Goal: Answer question/provide support

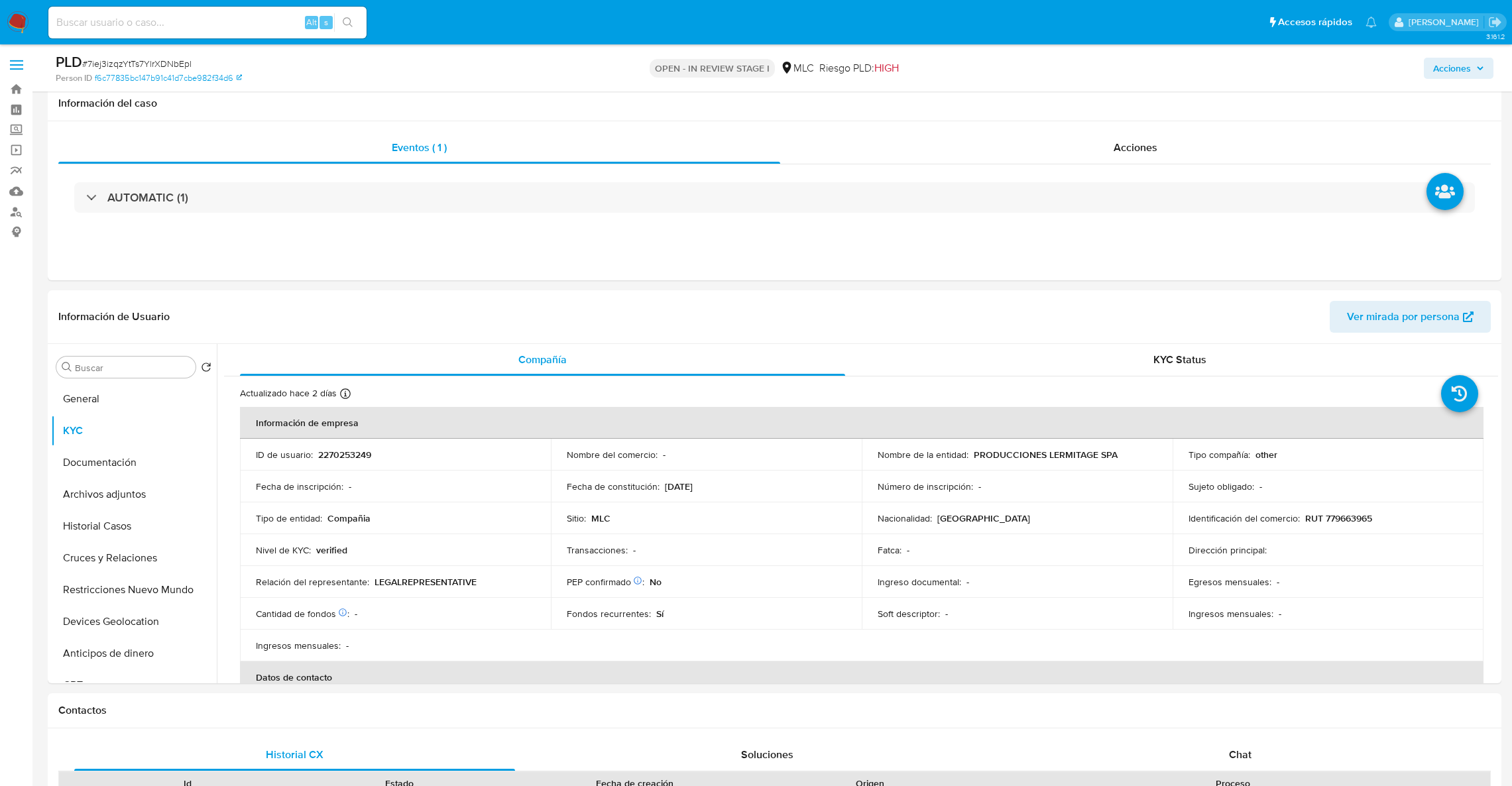
select select "10"
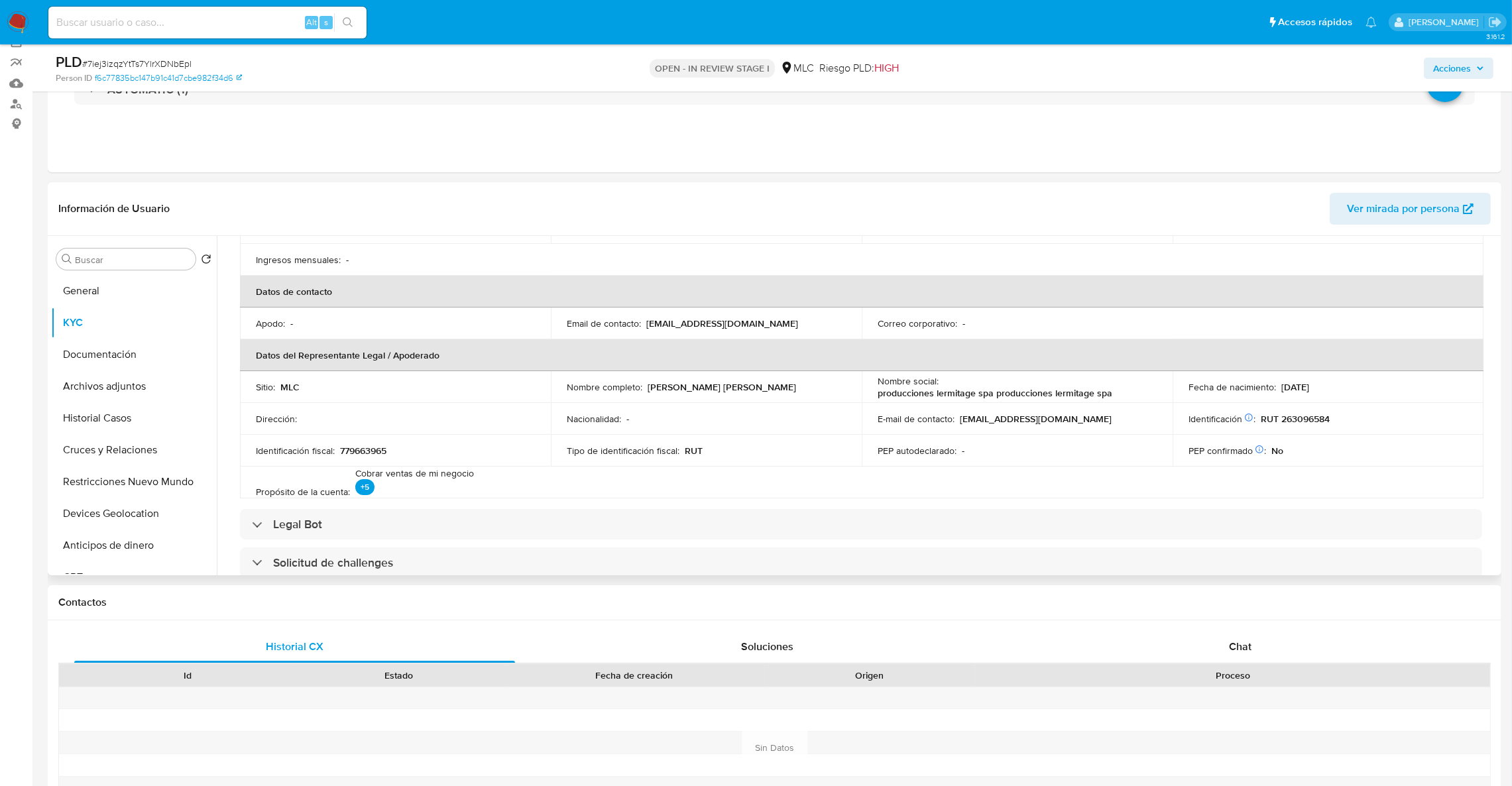
scroll to position [547, 0]
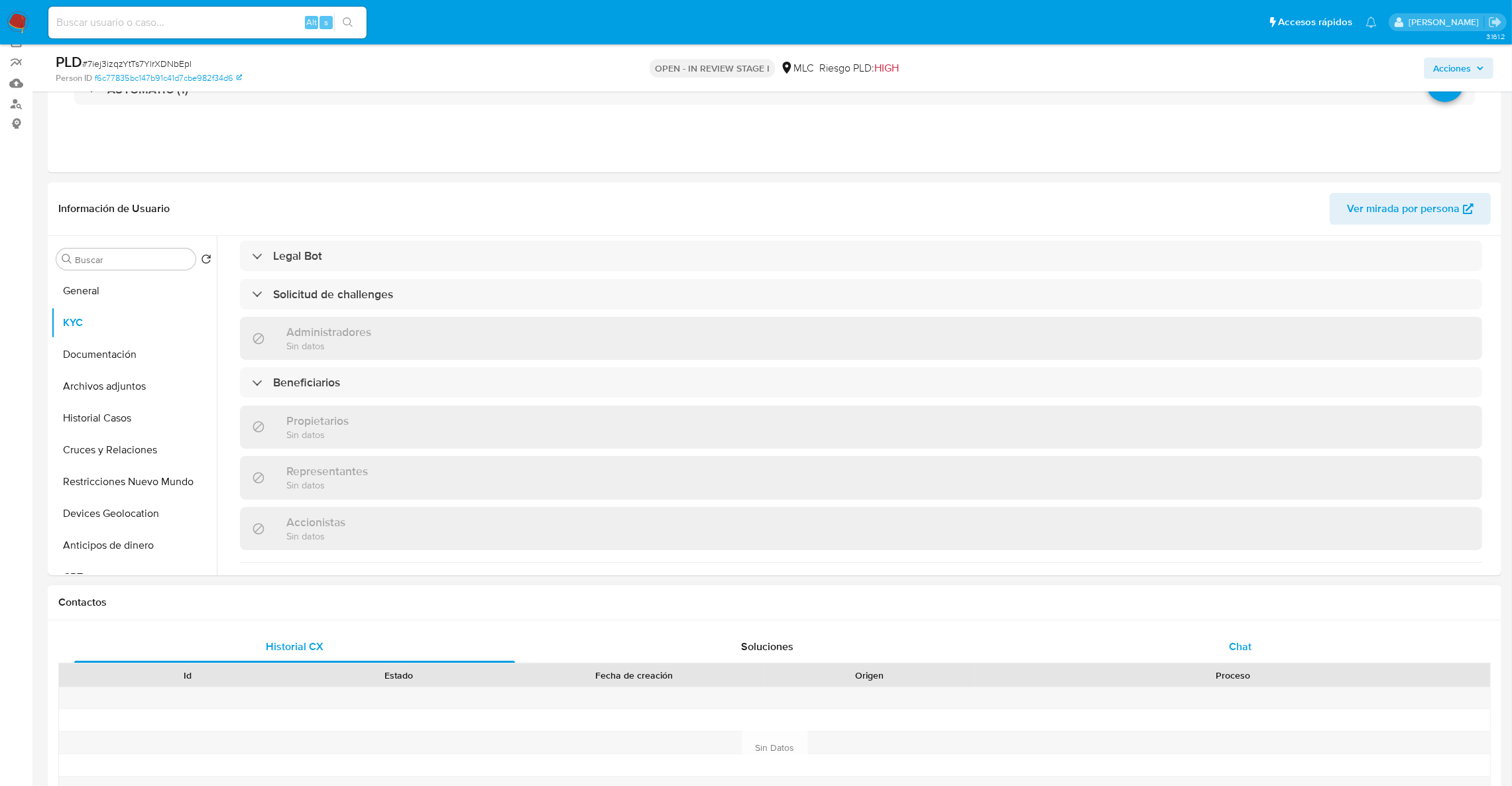
click at [1232, 636] on div "Chat" at bounding box center [1239, 646] width 441 height 31
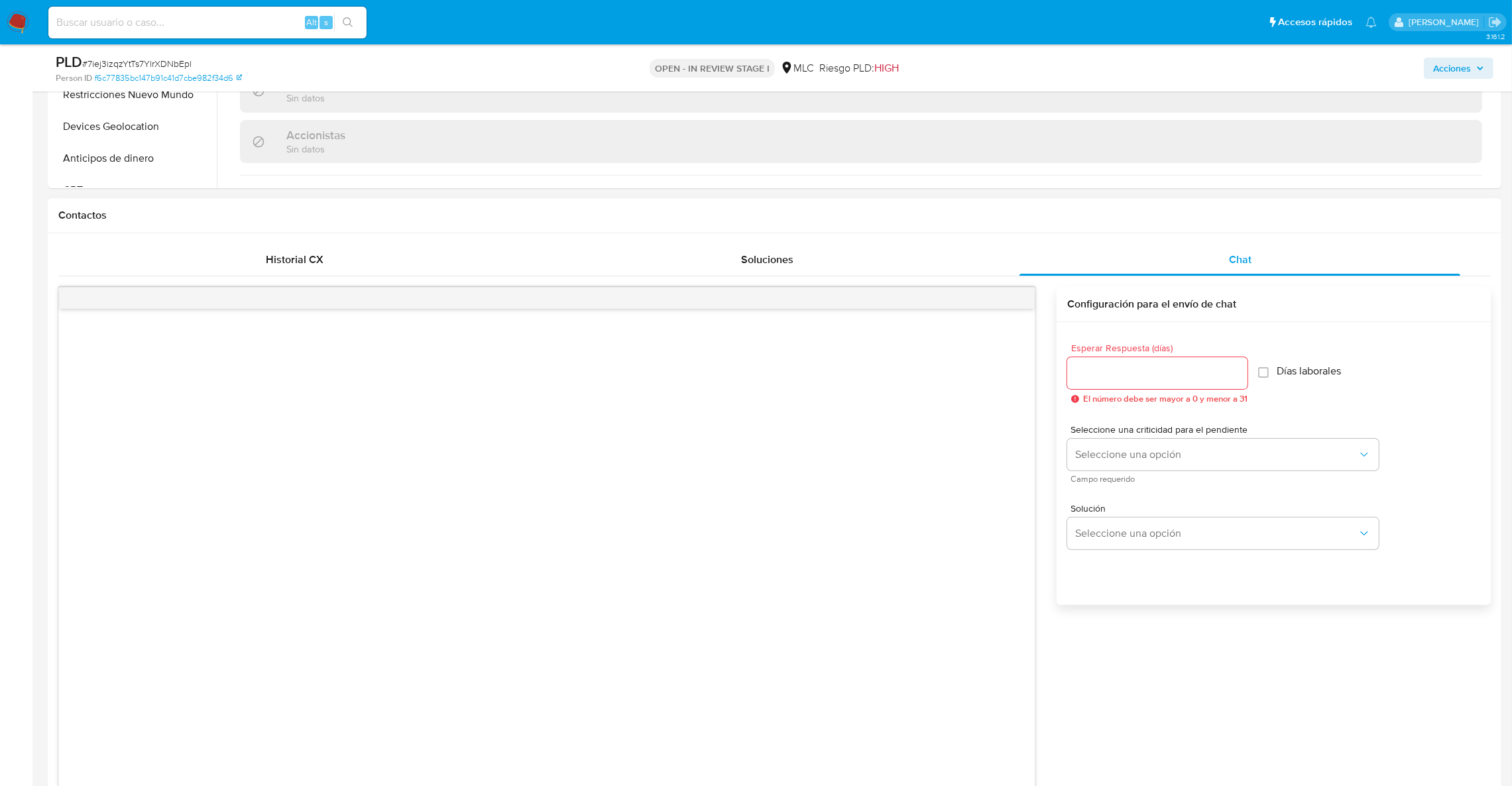
scroll to position [610, 0]
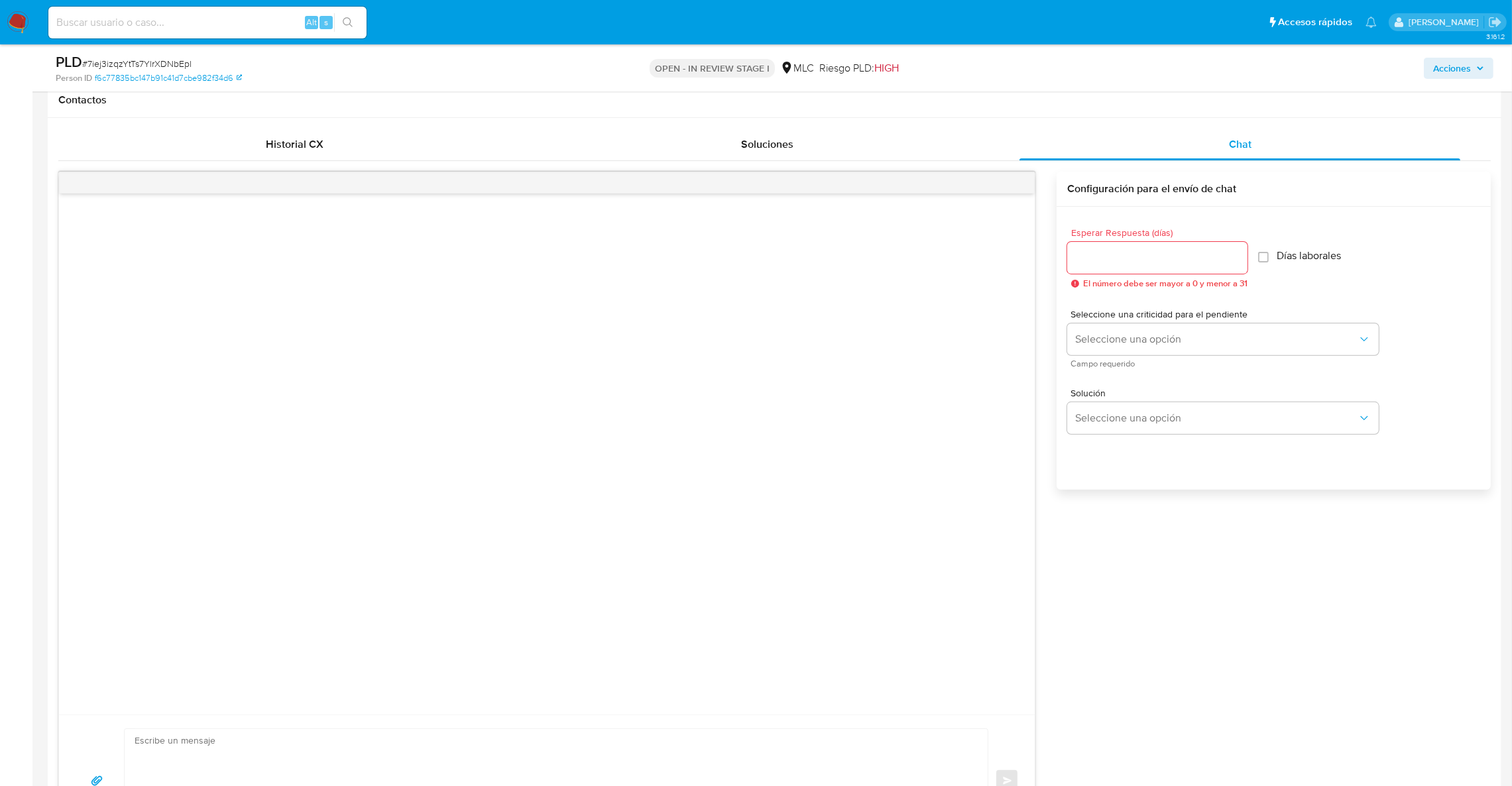
drag, startPoint x: 1114, startPoint y: 238, endPoint x: 1108, endPoint y: 252, distance: 15.2
click at [1112, 241] on div "Esperar Respuesta (días) El número debe ser mayor a 0 y menor a 31" at bounding box center [1157, 258] width 180 height 60
click at [1108, 252] on input "Esperar Respuesta (días)" at bounding box center [1157, 258] width 180 height 18
drag, startPoint x: 1100, startPoint y: 263, endPoint x: 1024, endPoint y: 269, distance: 76.2
click at [1024, 269] on div "Enviar Configuración para el envío de chat Esperar Respuesta ([PERSON_NAME]) 2 …" at bounding box center [774, 510] width 1432 height 676
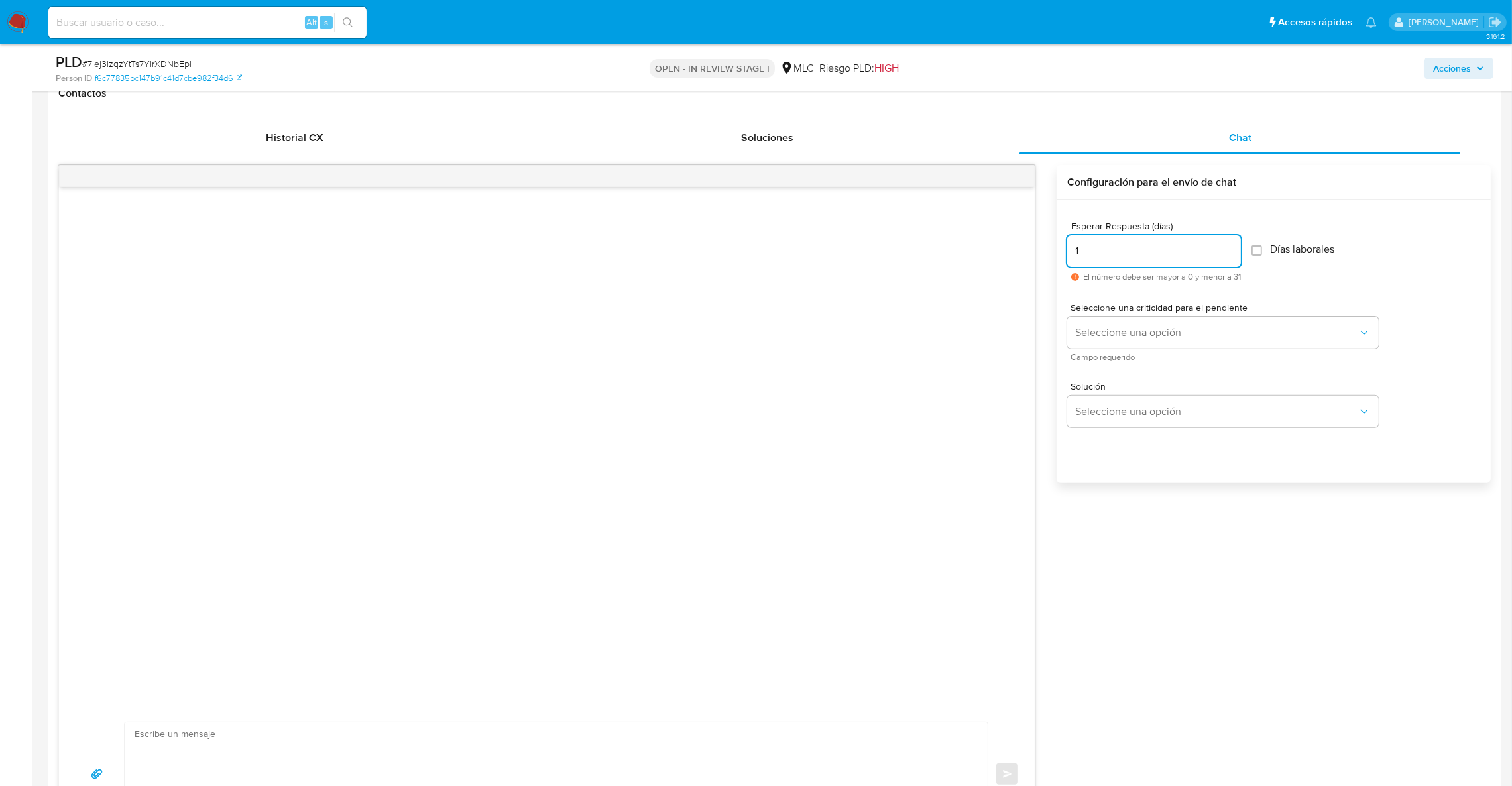
scroll to position [809, 0]
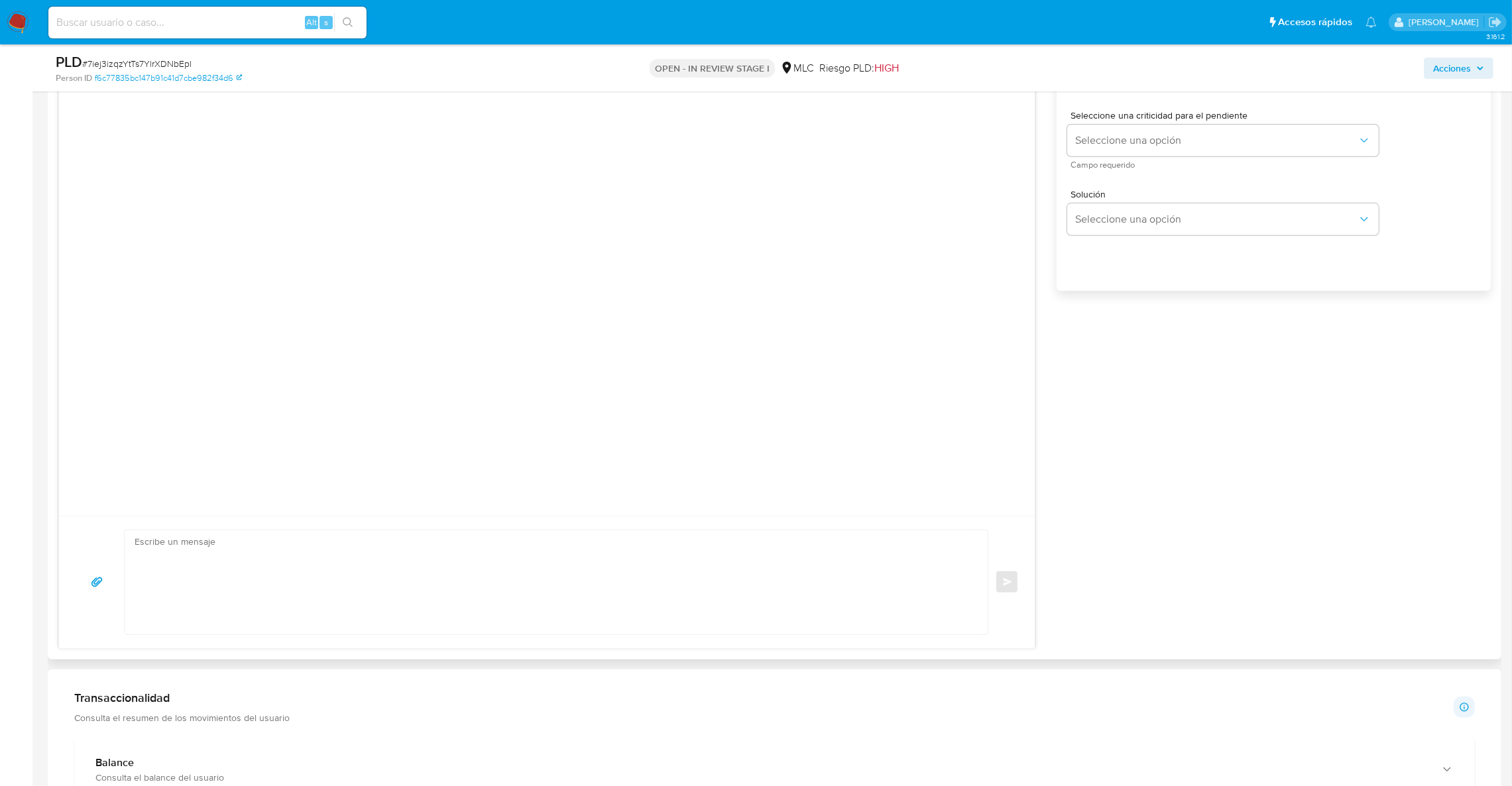
type input "1"
click at [392, 609] on textarea at bounding box center [553, 582] width 837 height 104
paste textarea "Lore IPS, Do sitametcons ad eli seddoeiusmo temporinc utlabor etdol magn aliqu …"
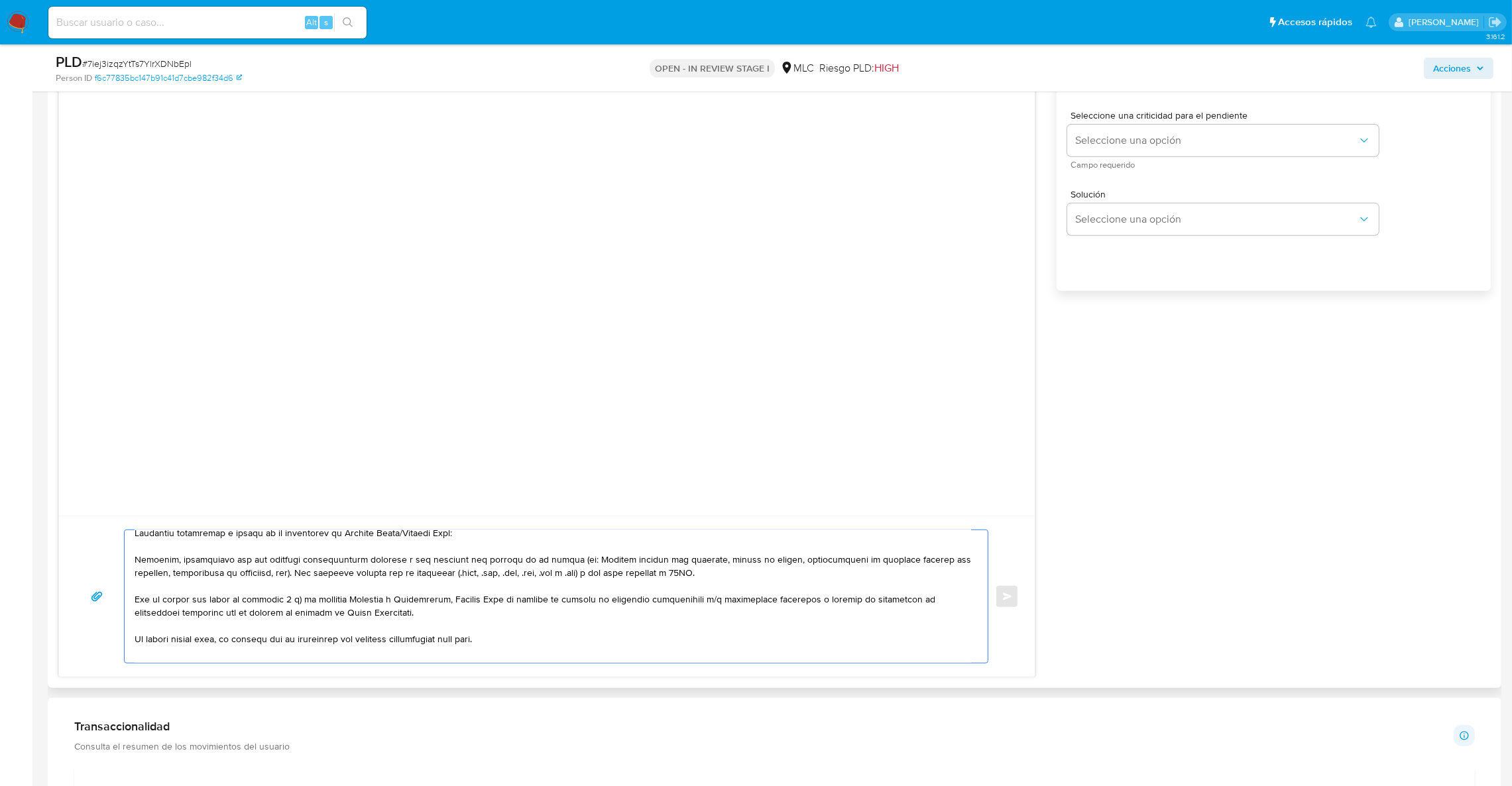
scroll to position [0, 0]
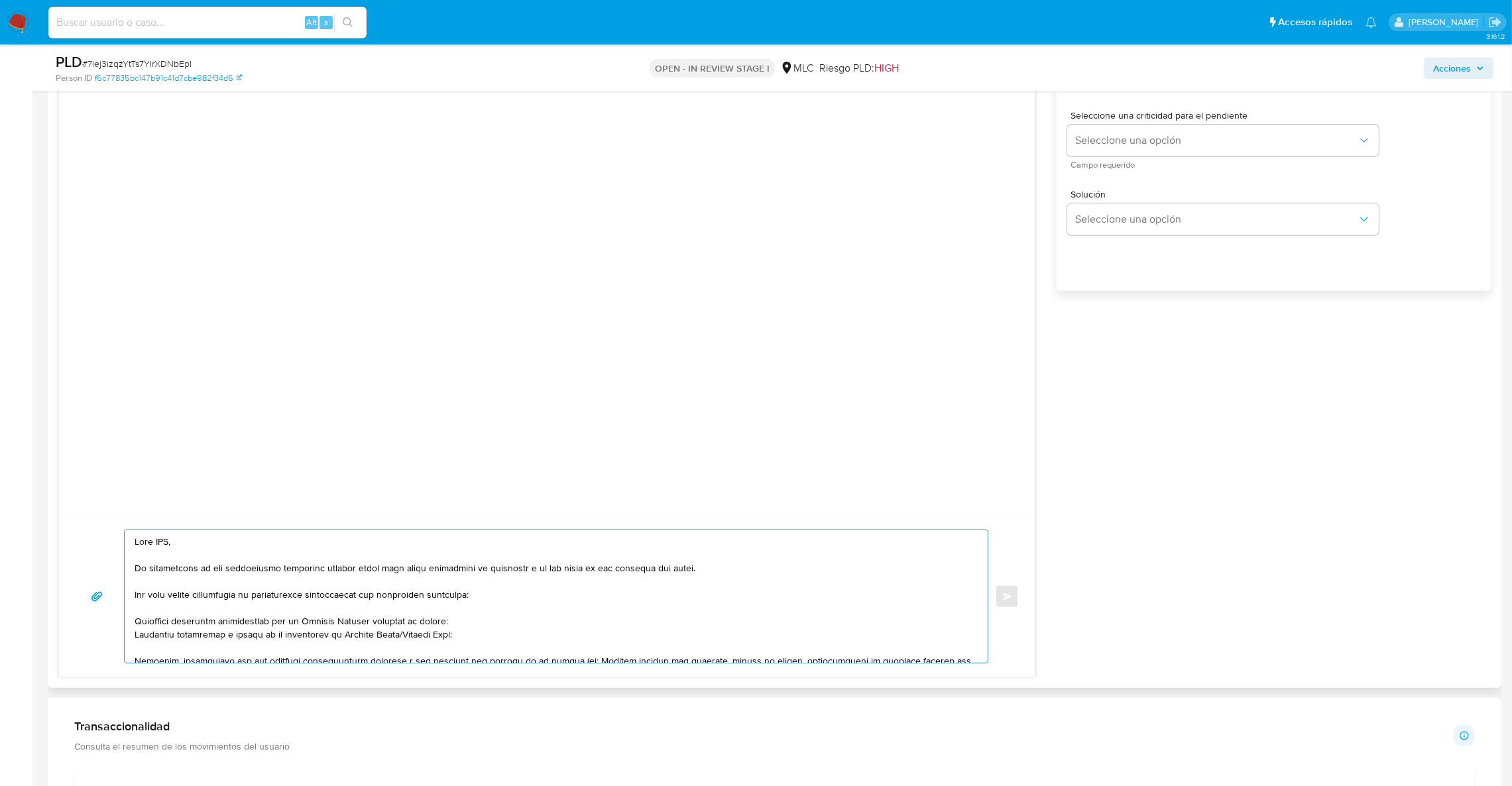
click at [165, 542] on textarea at bounding box center [553, 596] width 837 height 132
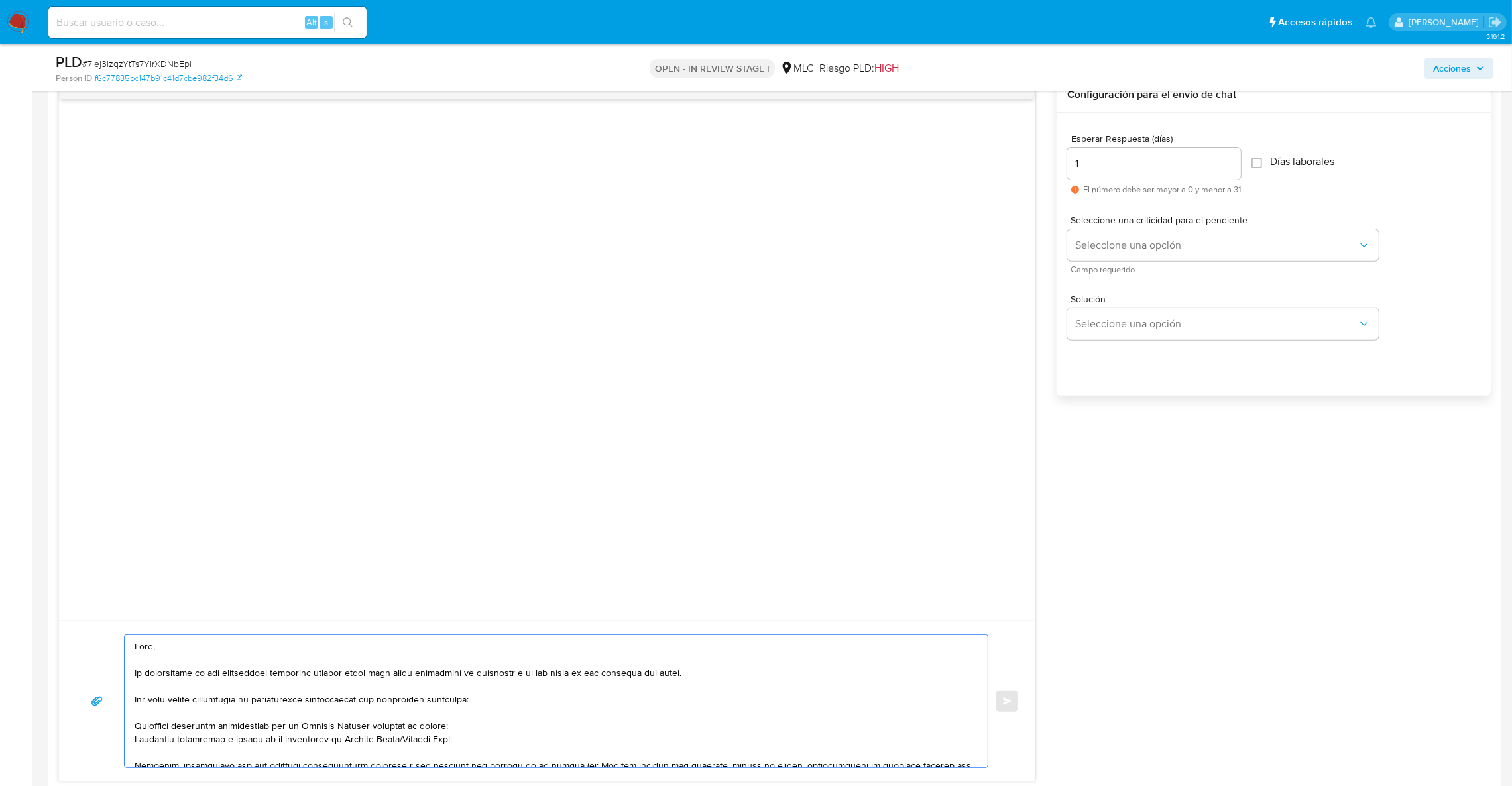
scroll to position [610, 0]
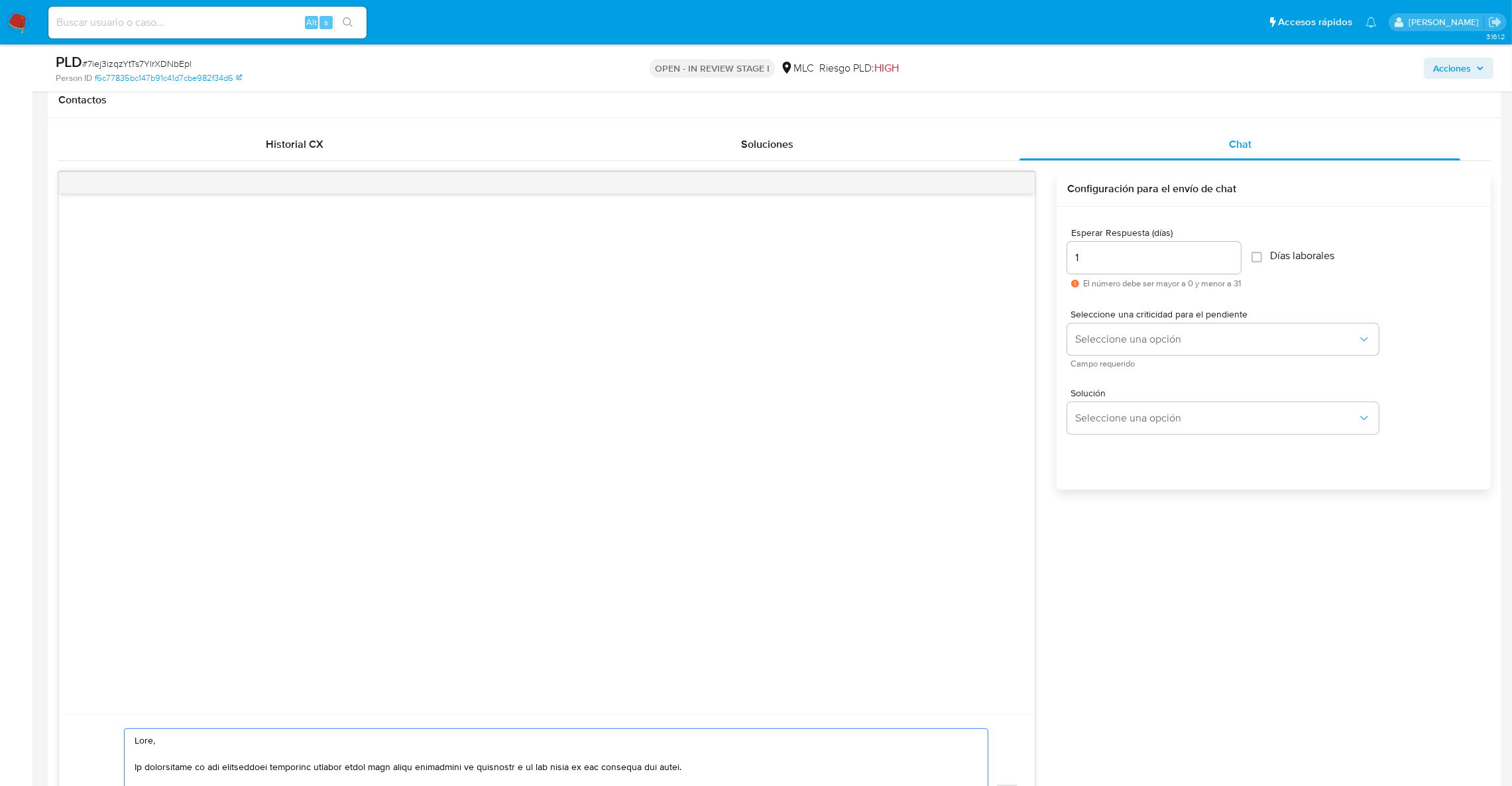
type textarea "Lore, Ip dolorsitame co adi elitseddoei temporinc utlabor etdol magn aliqu enim…"
drag, startPoint x: 1095, startPoint y: 277, endPoint x: 1088, endPoint y: 254, distance: 24.0
click at [1091, 265] on div "Esperar Respuesta ([PERSON_NAME]) 1 El número debe ser mayor a 0 y menor a 31" at bounding box center [1154, 258] width 174 height 60
click at [1088, 254] on input "1" at bounding box center [1154, 258] width 174 height 18
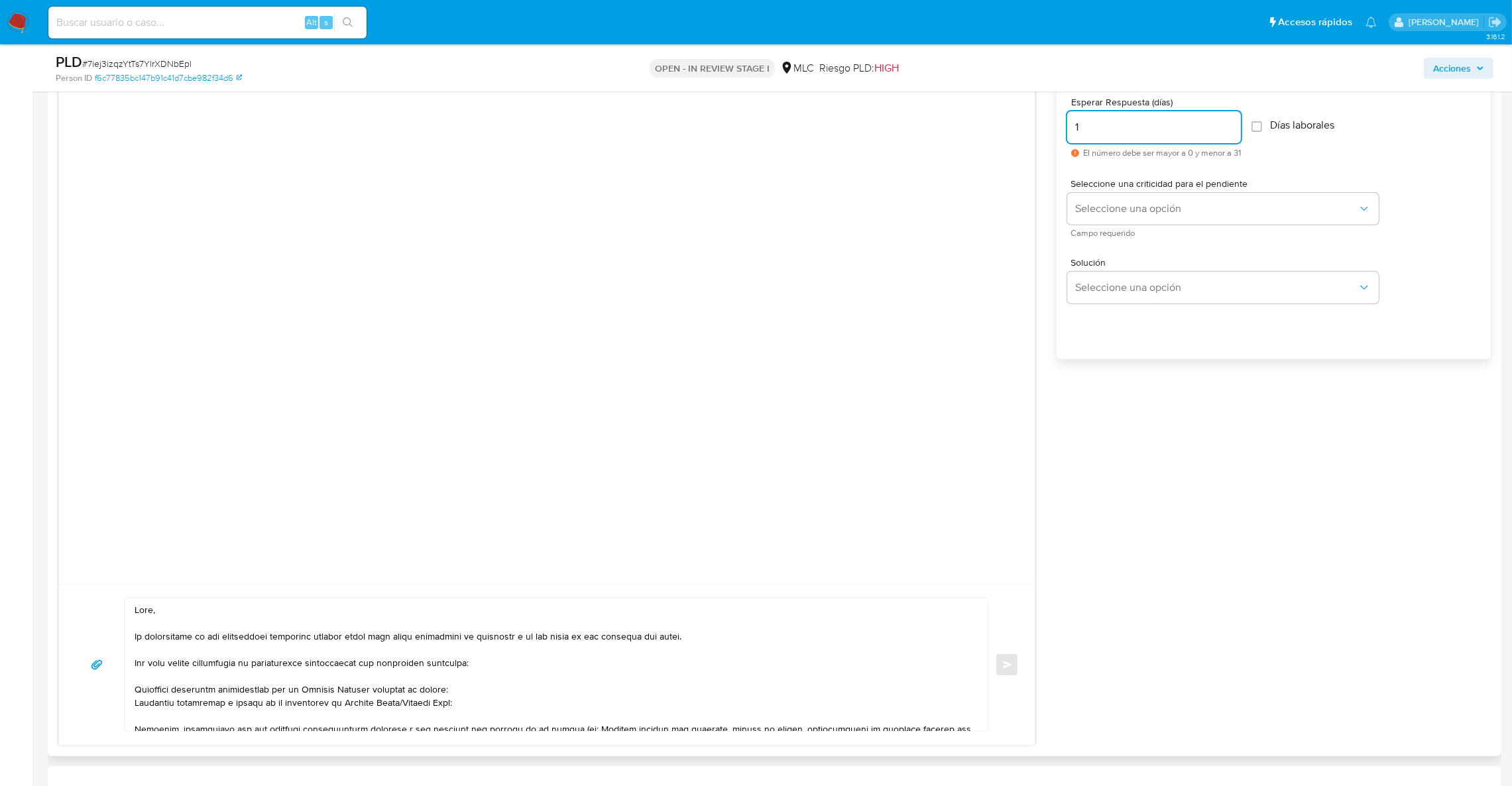
scroll to position [511, 0]
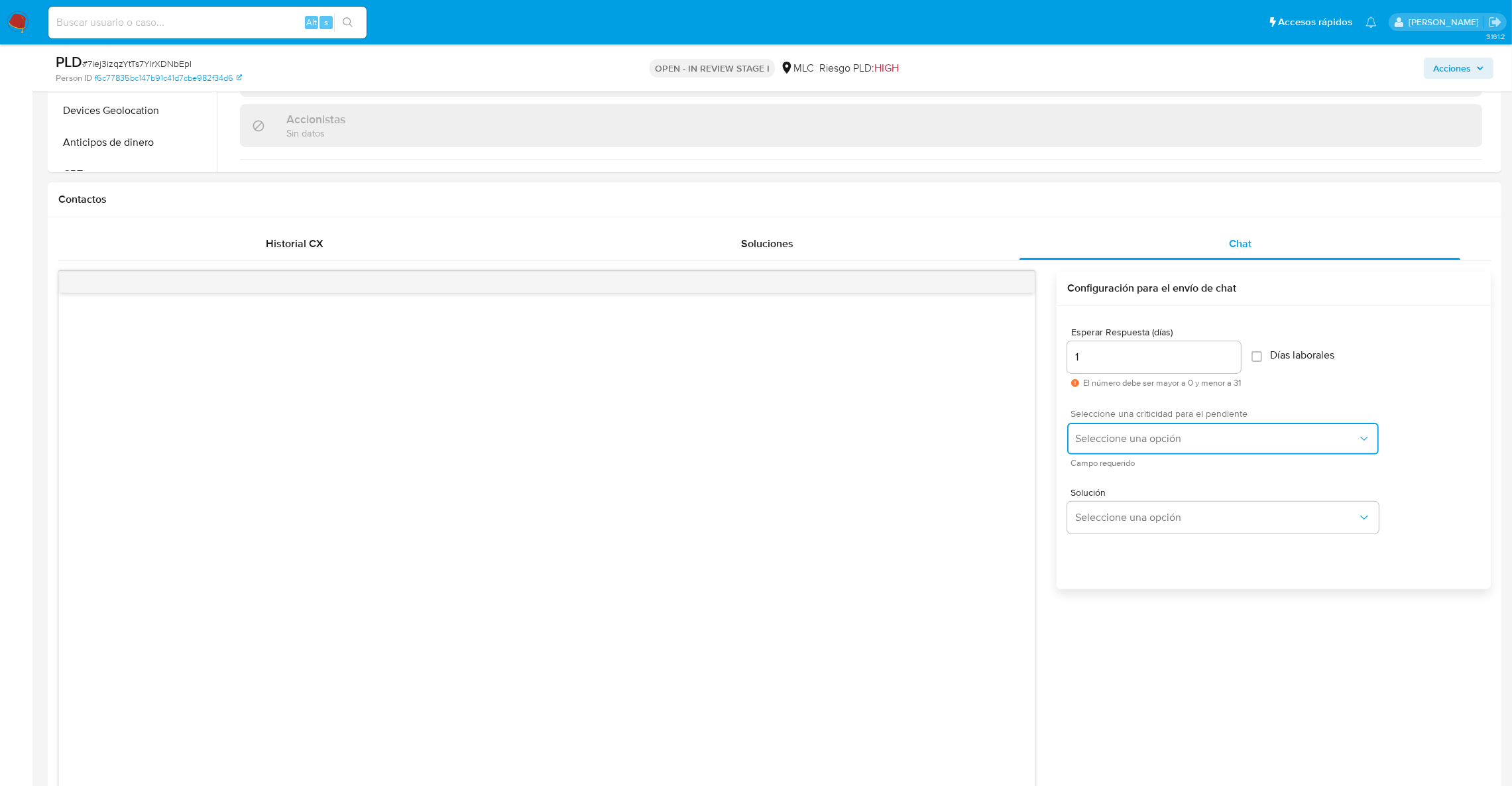
click at [1108, 433] on span "Seleccione una opción" at bounding box center [1216, 438] width 282 height 13
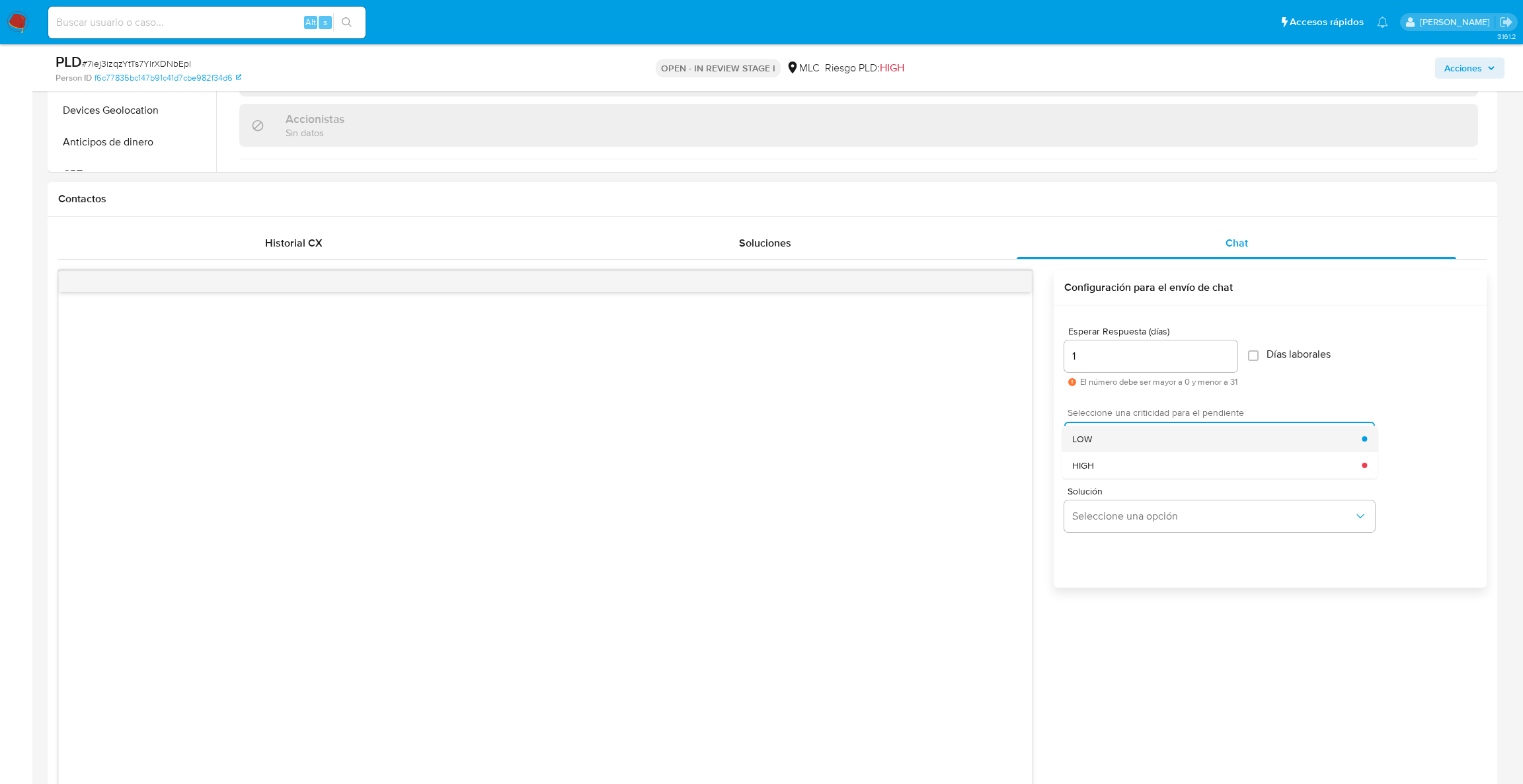
click at [1124, 442] on div "LOW" at bounding box center [1218, 439] width 290 height 27
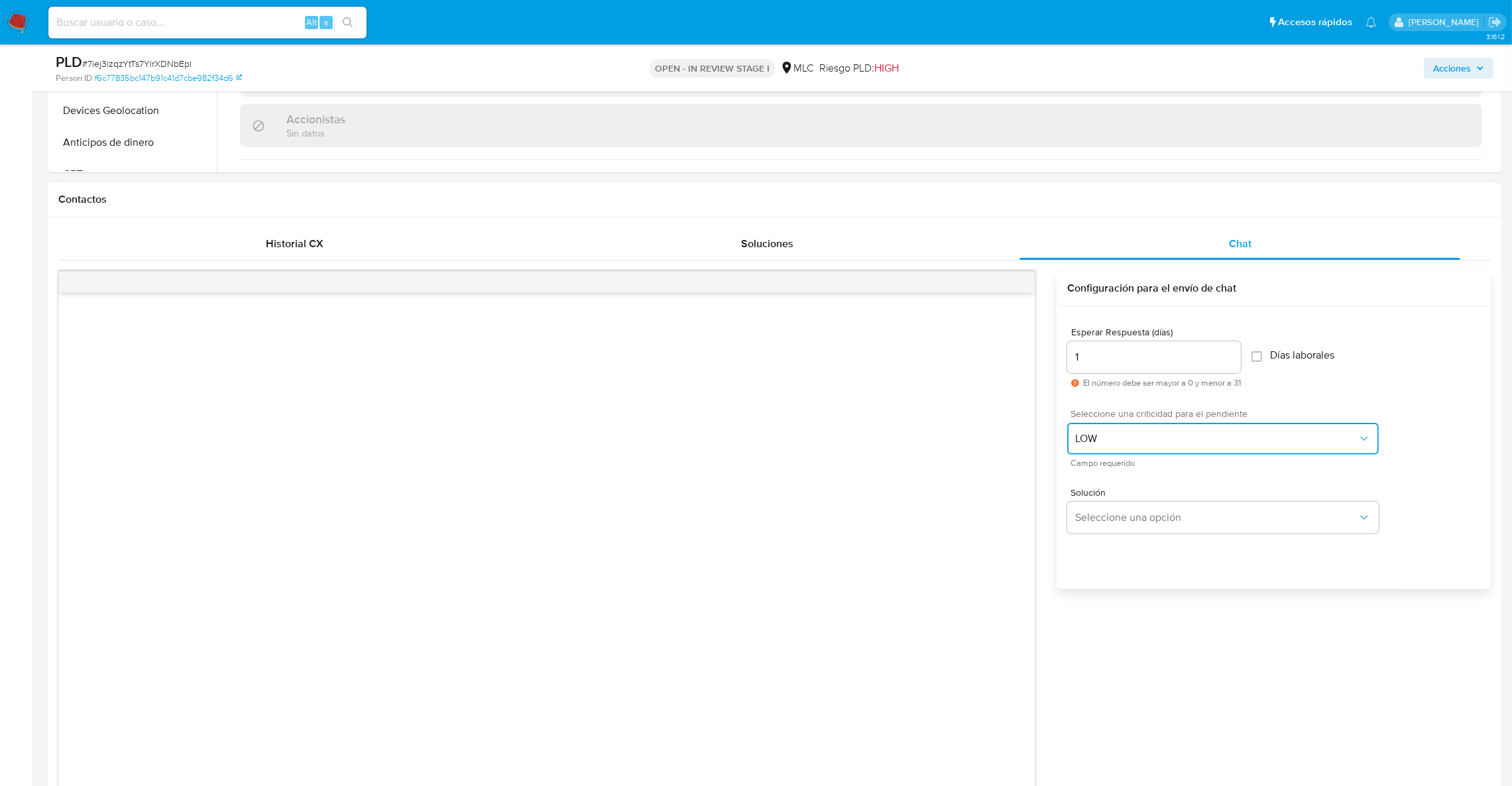
scroll to position [809, 0]
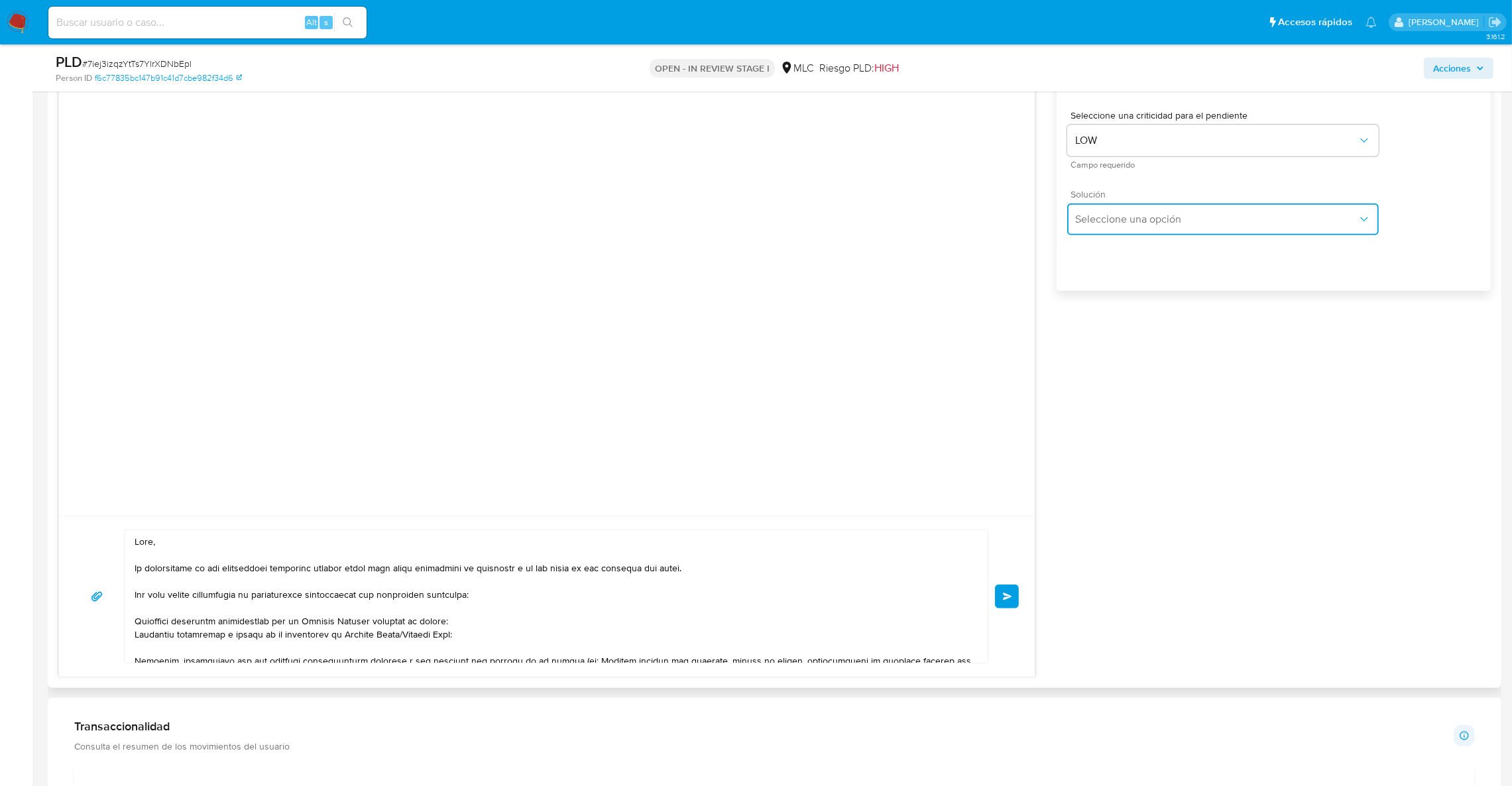
click at [1111, 204] on button "Seleccione una opción" at bounding box center [1223, 219] width 312 height 31
click at [806, 204] on div at bounding box center [547, 254] width 976 height 521
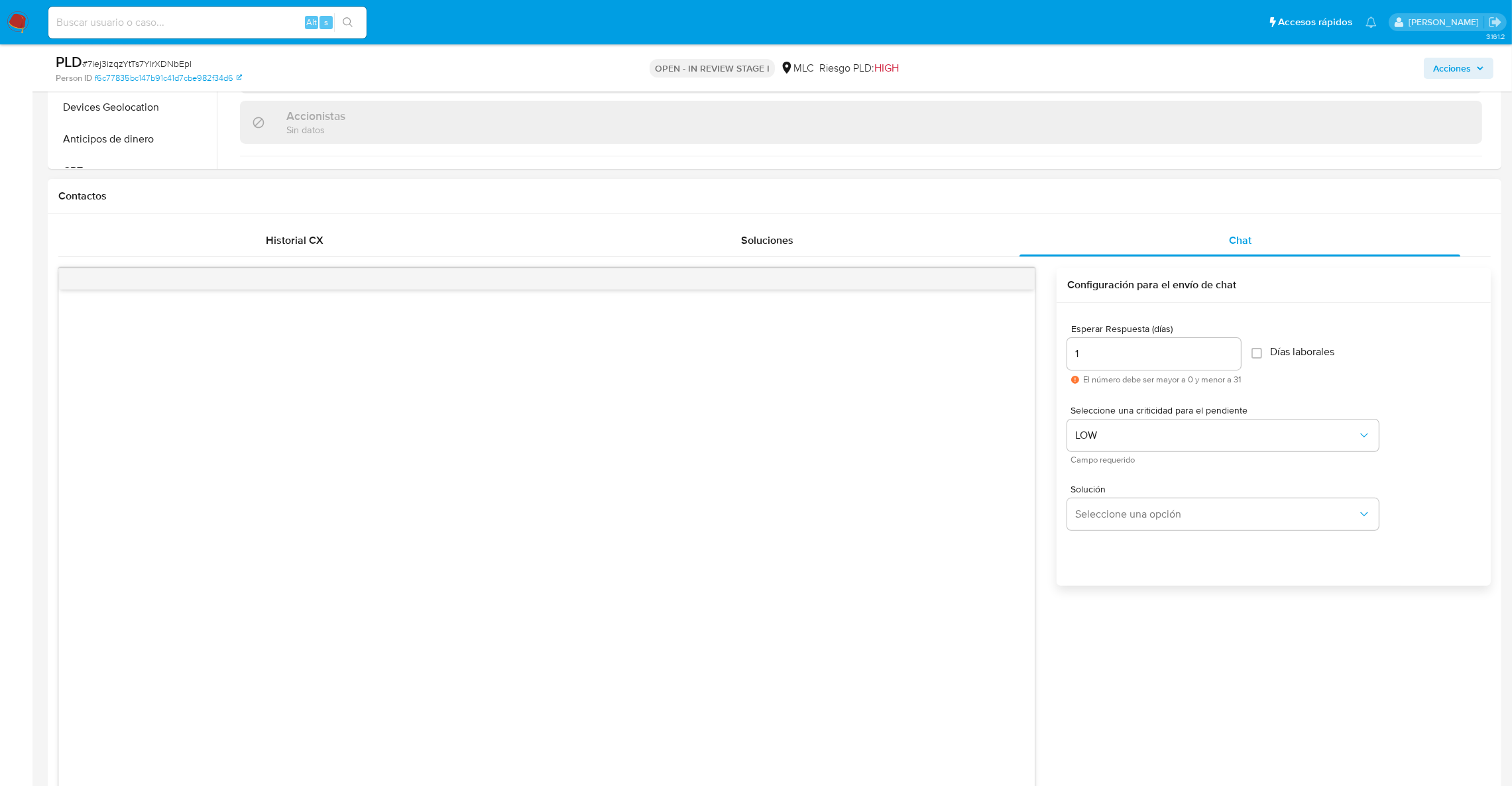
scroll to position [511, 0]
click at [1092, 360] on input "1" at bounding box center [1154, 357] width 174 height 18
drag, startPoint x: 1092, startPoint y: 360, endPoint x: 1028, endPoint y: 360, distance: 64.0
click at [1028, 360] on div "Enviar Configuración para el envío de chat Esperar Respuesta ([PERSON_NAME]) 1 …" at bounding box center [774, 623] width 1432 height 705
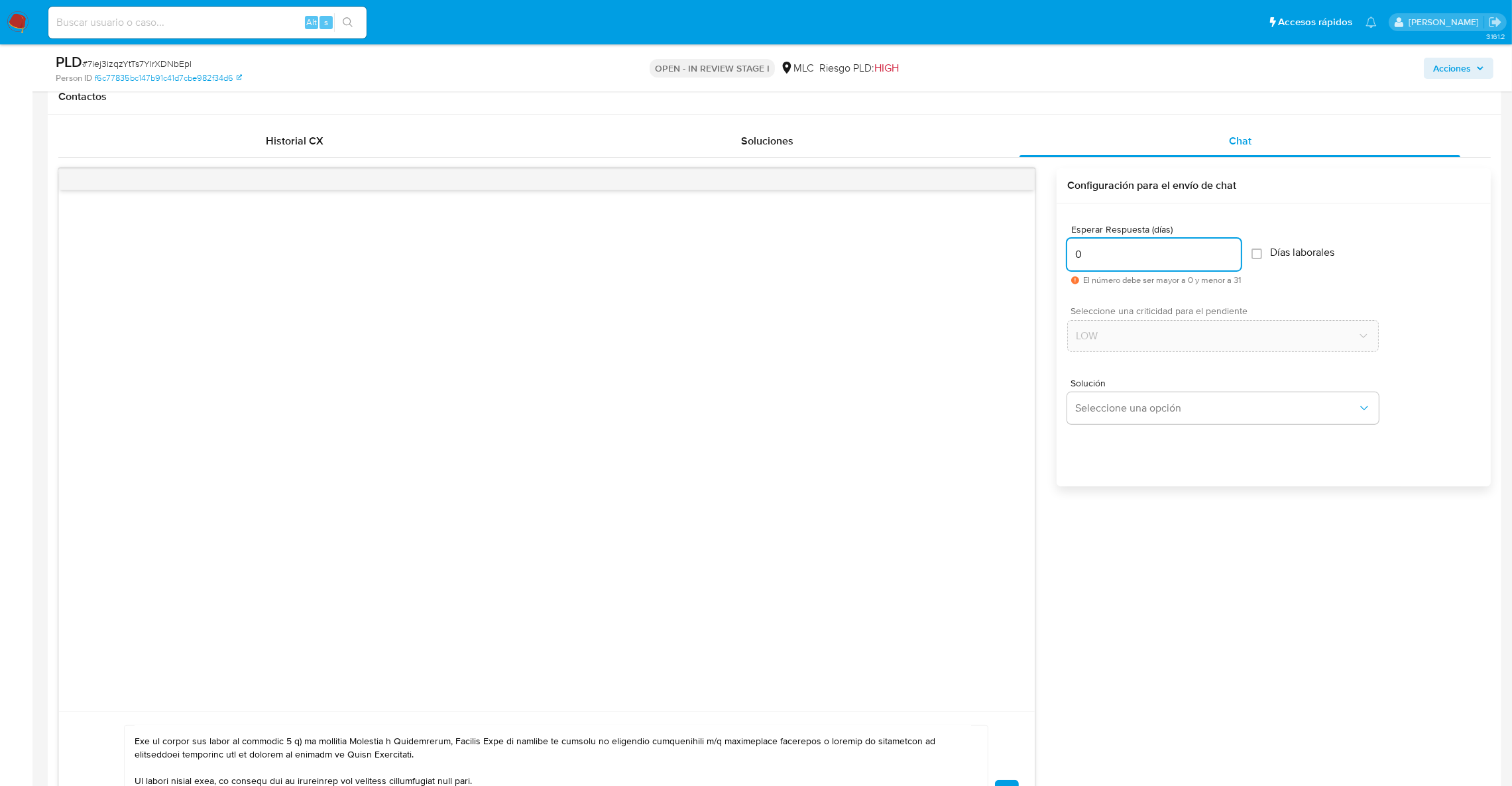
scroll to position [610, 0]
drag, startPoint x: 1105, startPoint y: 252, endPoint x: 1014, endPoint y: 256, distance: 91.1
click at [1014, 256] on div "Enviar Configuración para el envío de chat Esperar Respuesta ([PERSON_NAME]) 0 …" at bounding box center [774, 524] width 1432 height 705
type input "2"
type input "5"
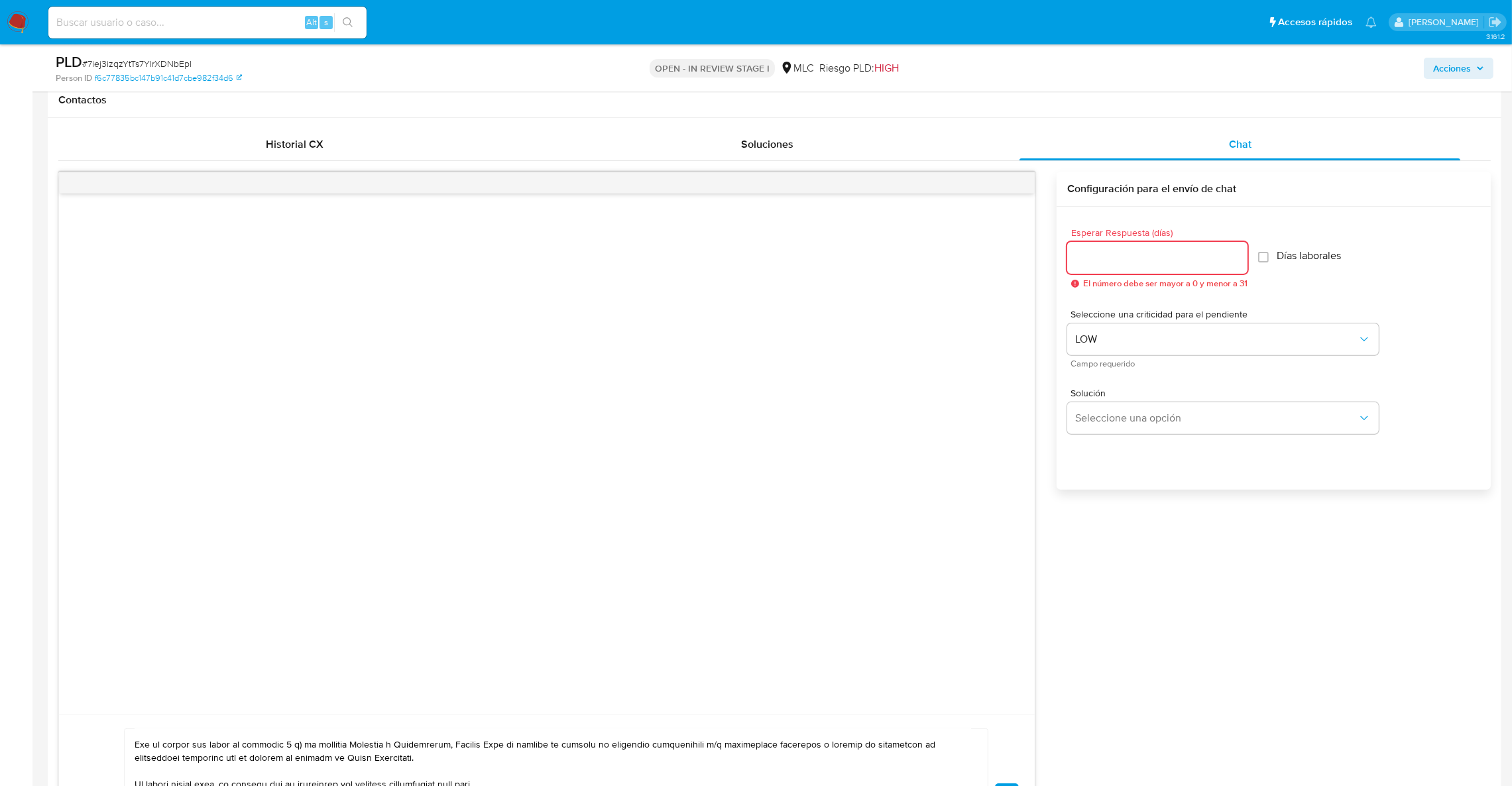
type input "3"
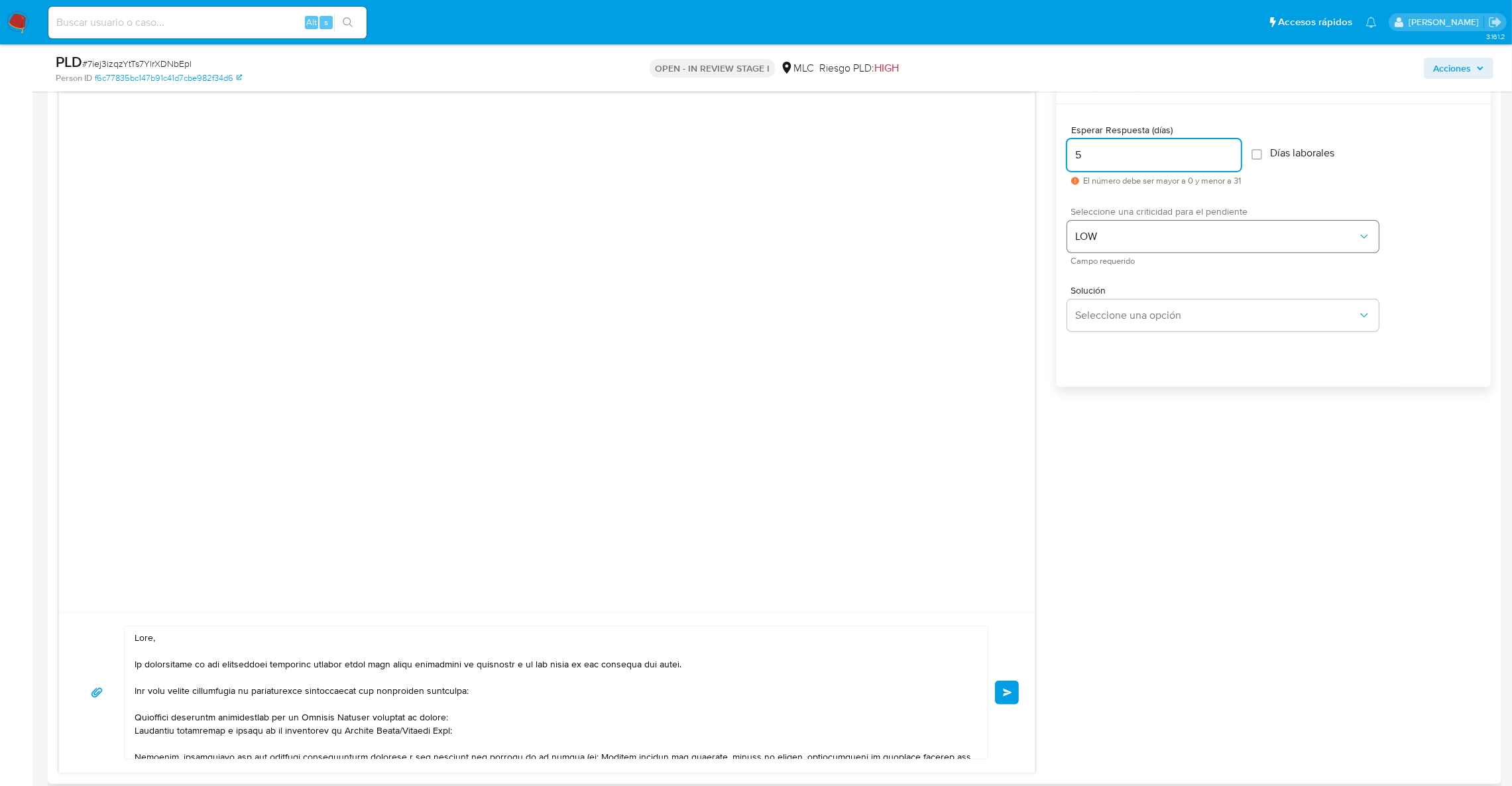
scroll to position [710, 0]
drag, startPoint x: 1097, startPoint y: 157, endPoint x: 1044, endPoint y: 156, distance: 53.0
click at [1044, 156] on div "Enviar Configuración para el envío de chat Esperar Respuesta ([PERSON_NAME]) 5 …" at bounding box center [774, 424] width 1432 height 705
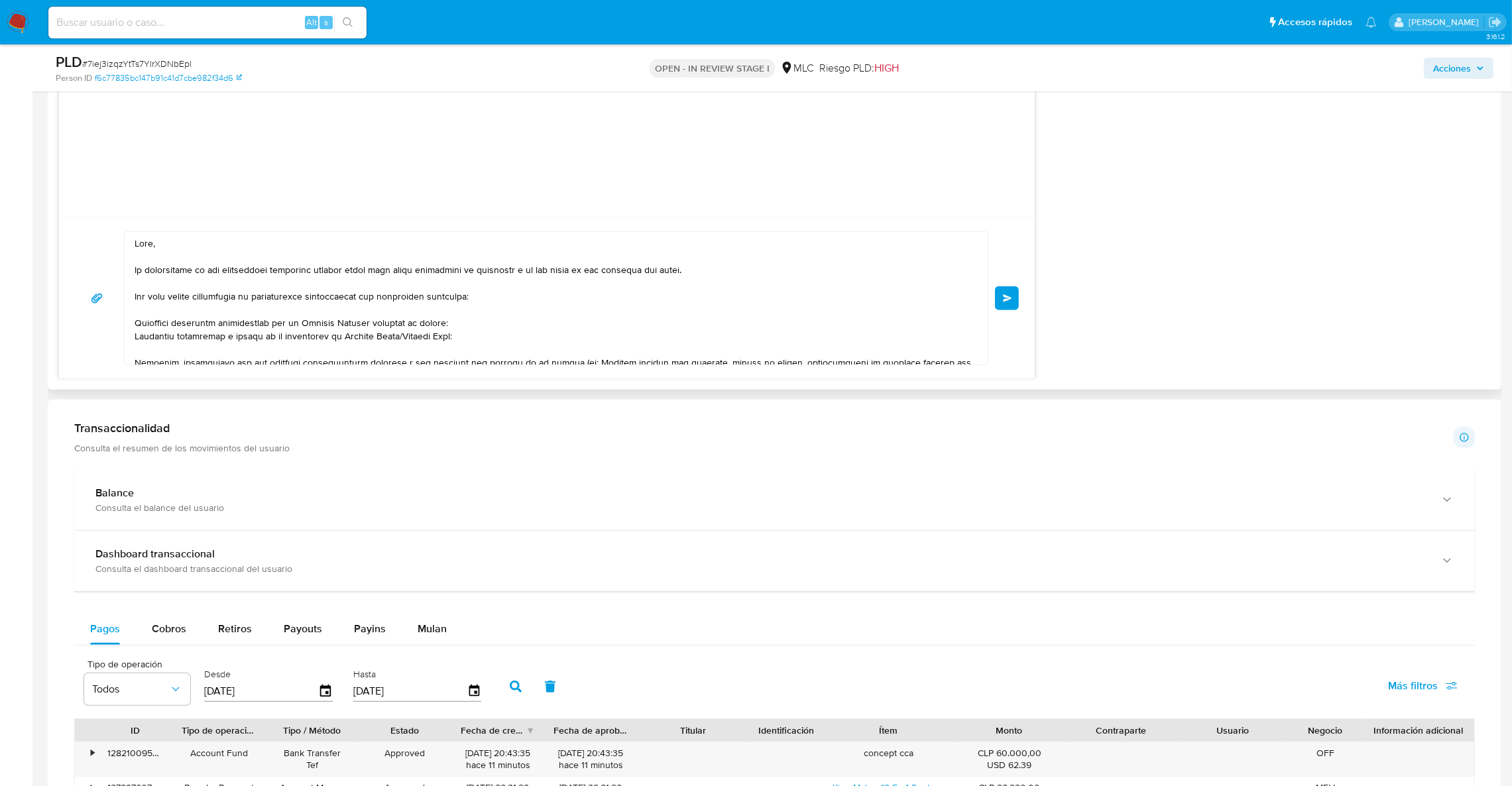
scroll to position [174, 0]
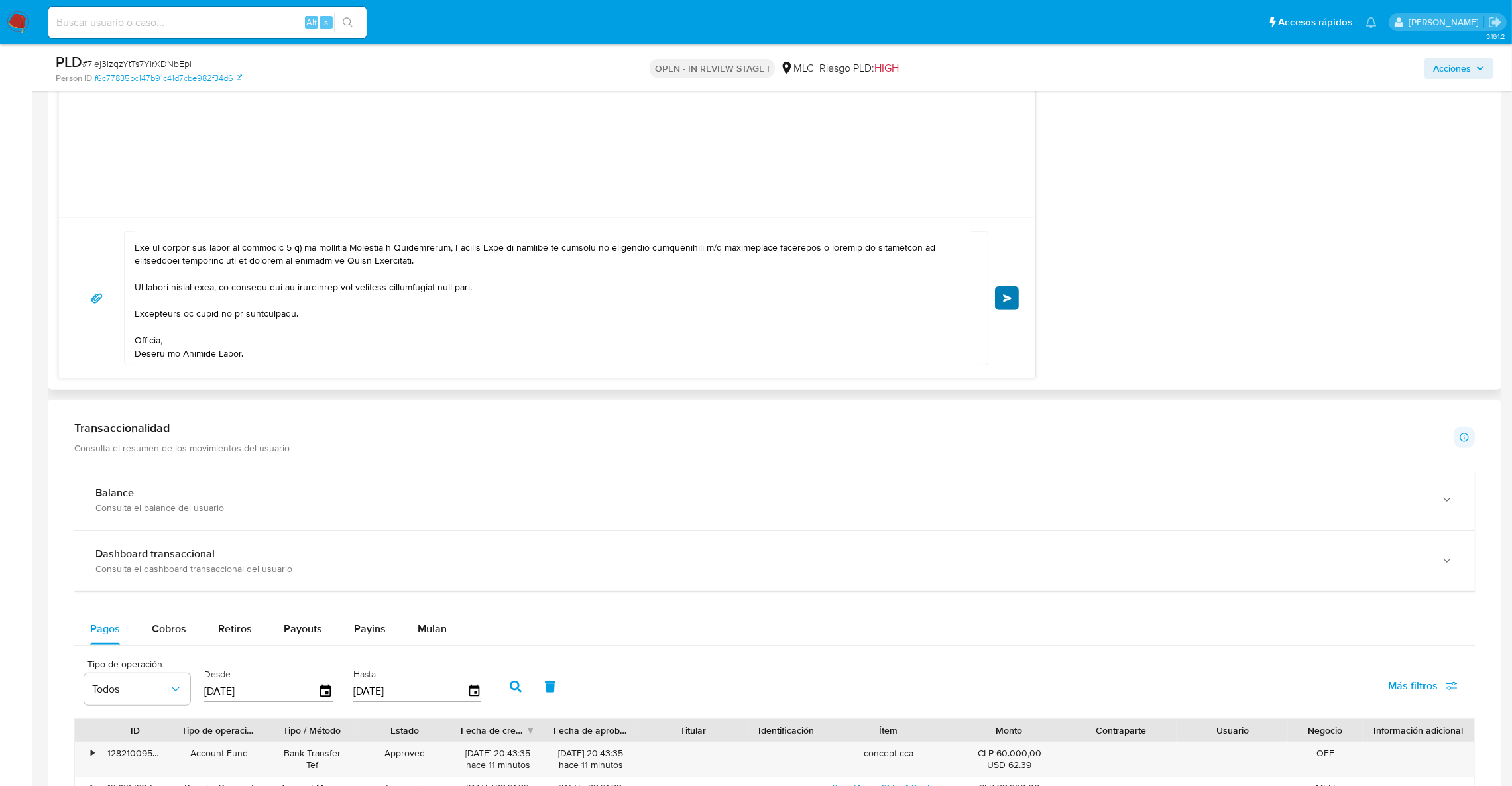
type input "4"
click at [1007, 310] on button "Enviar" at bounding box center [1007, 299] width 24 height 24
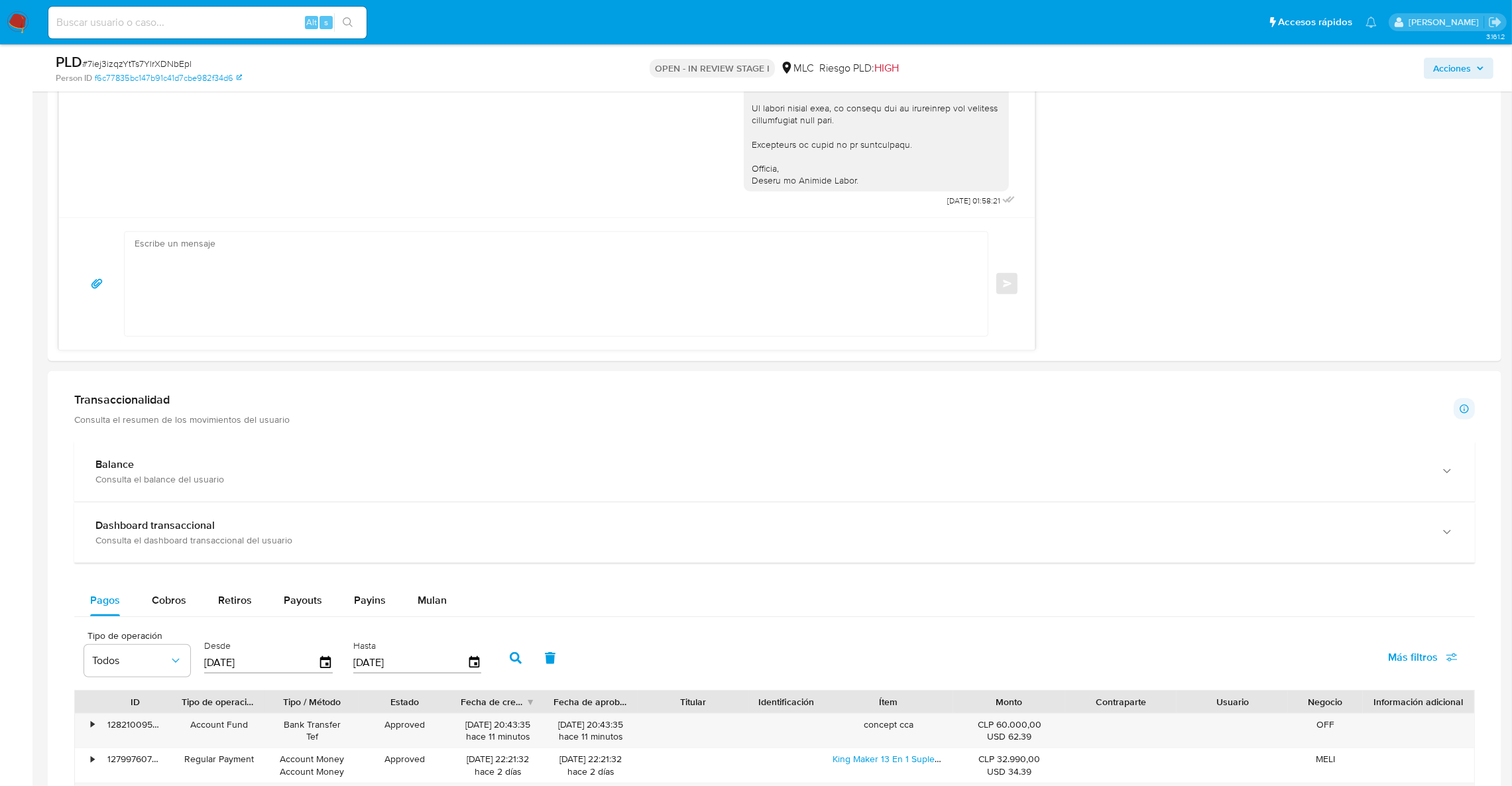
scroll to position [0, 0]
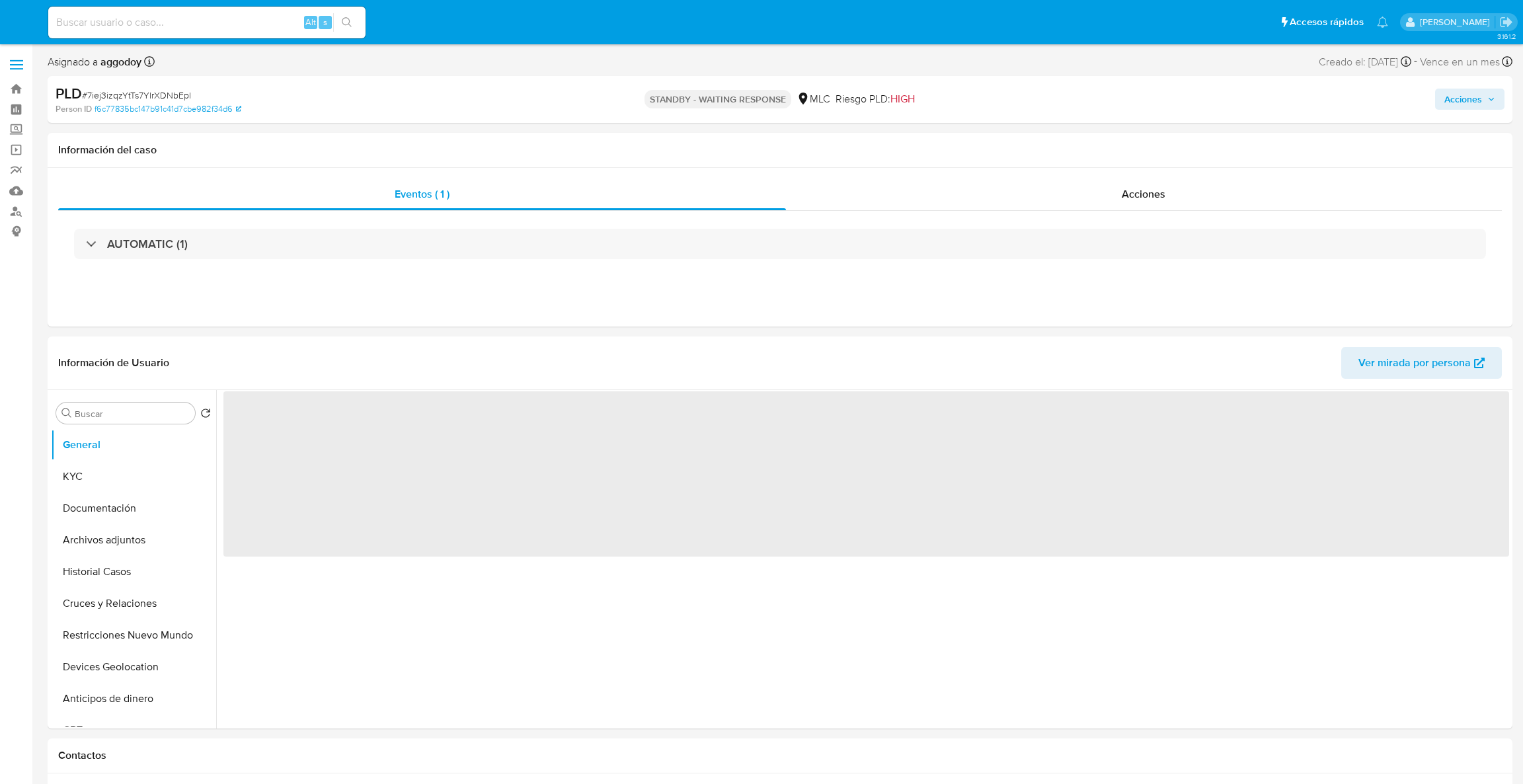
select select "10"
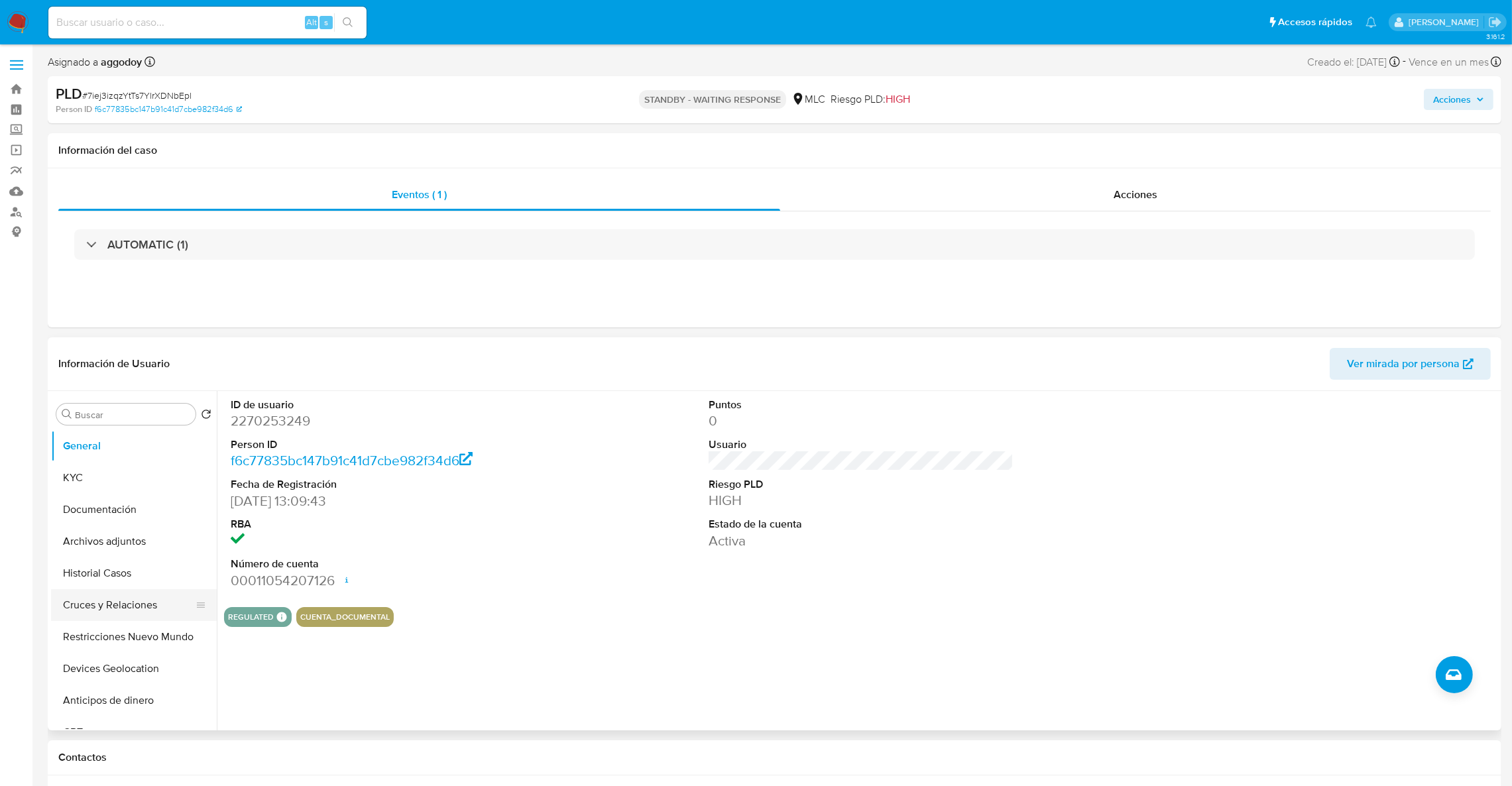
click at [126, 605] on button "Cruces y Relaciones" at bounding box center [129, 605] width 155 height 31
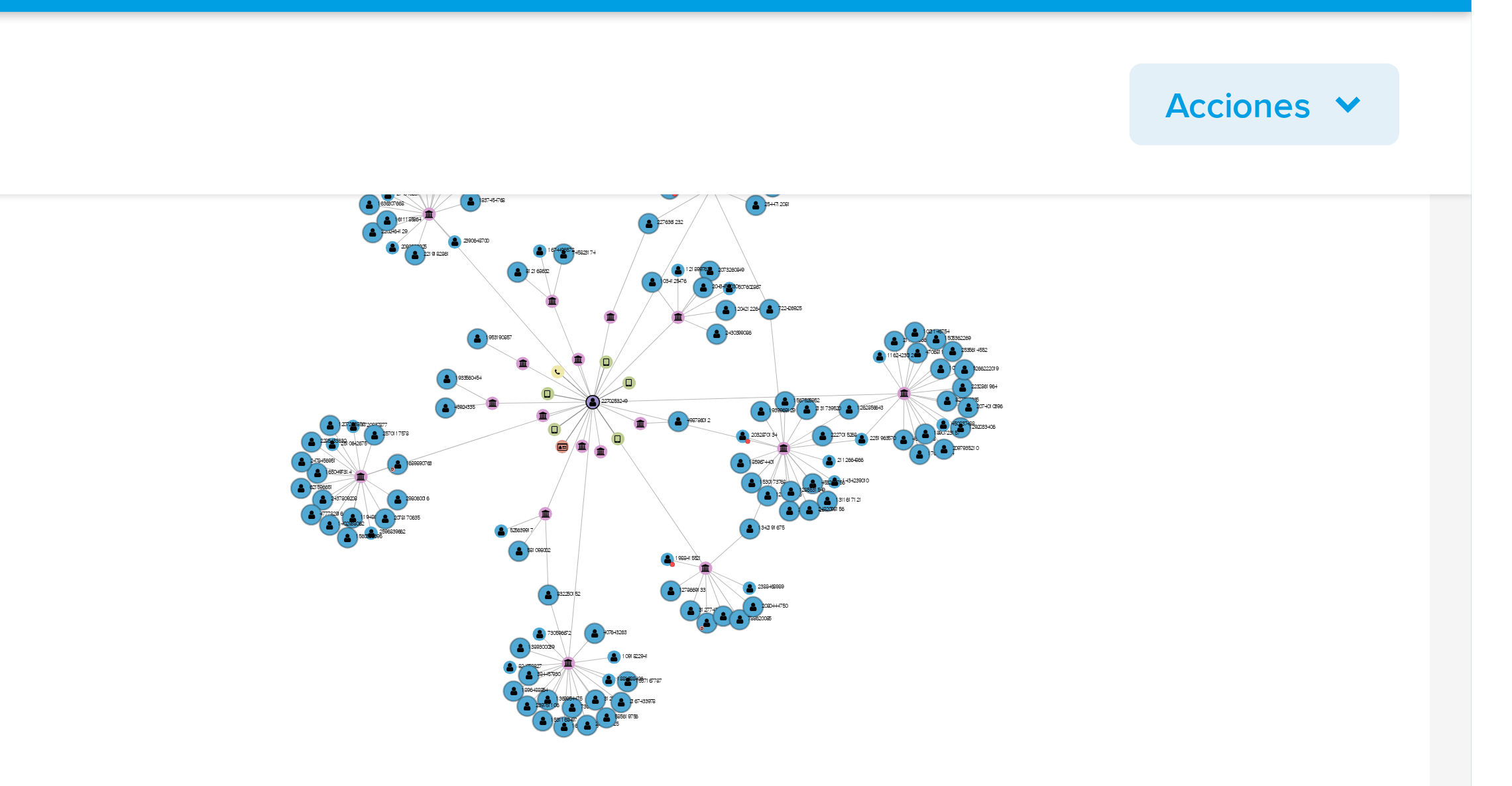
scroll to position [424, 0]
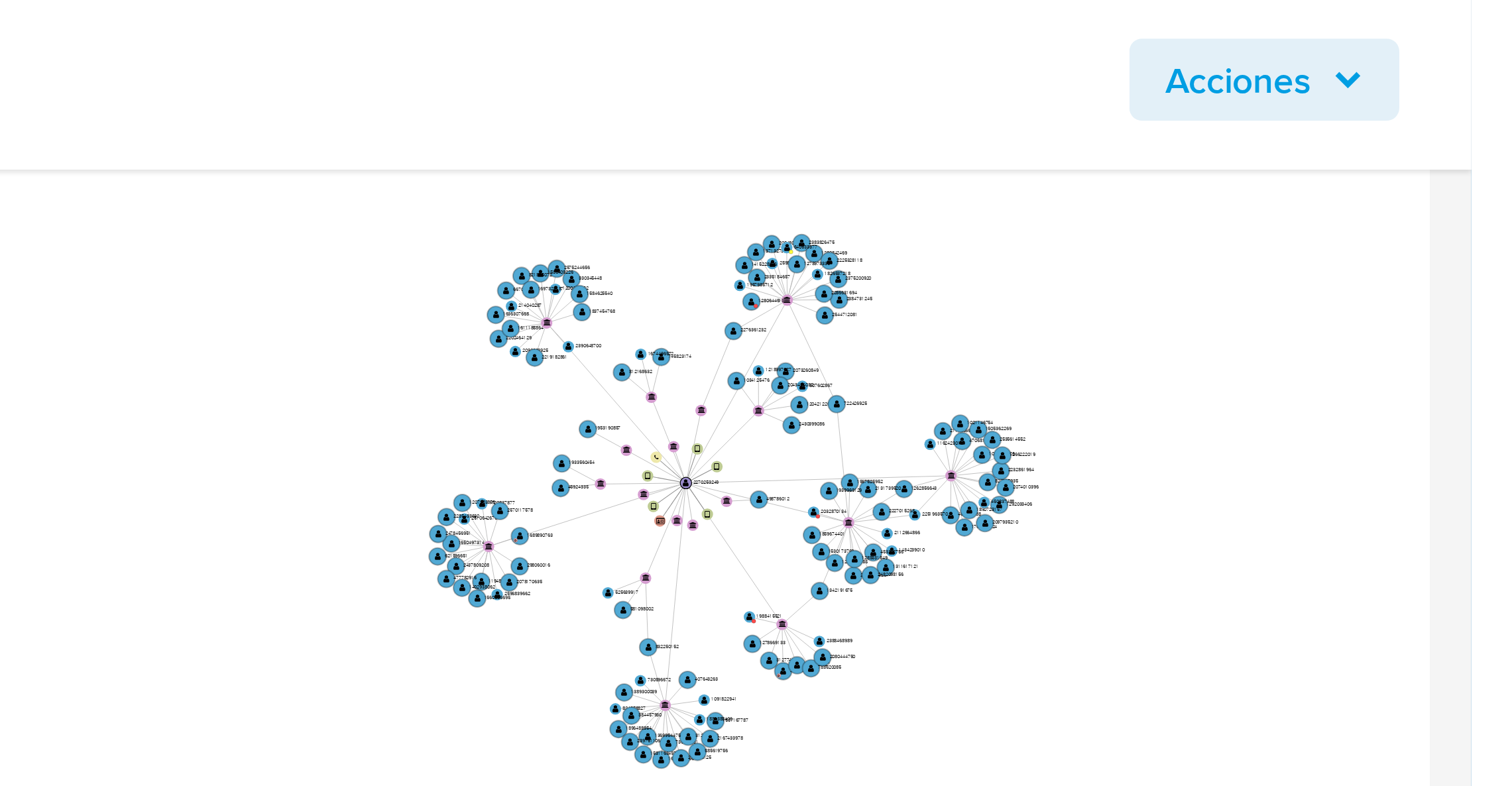
drag, startPoint x: 1436, startPoint y: 157, endPoint x: 1438, endPoint y: 172, distance: 15.1
click at [1438, 172] on icon "device-67b21dc468d28caf22d1fa58  user-2270253249  2270253249 device-67b21ee6c…" at bounding box center [870, 155] width 1255 height 192
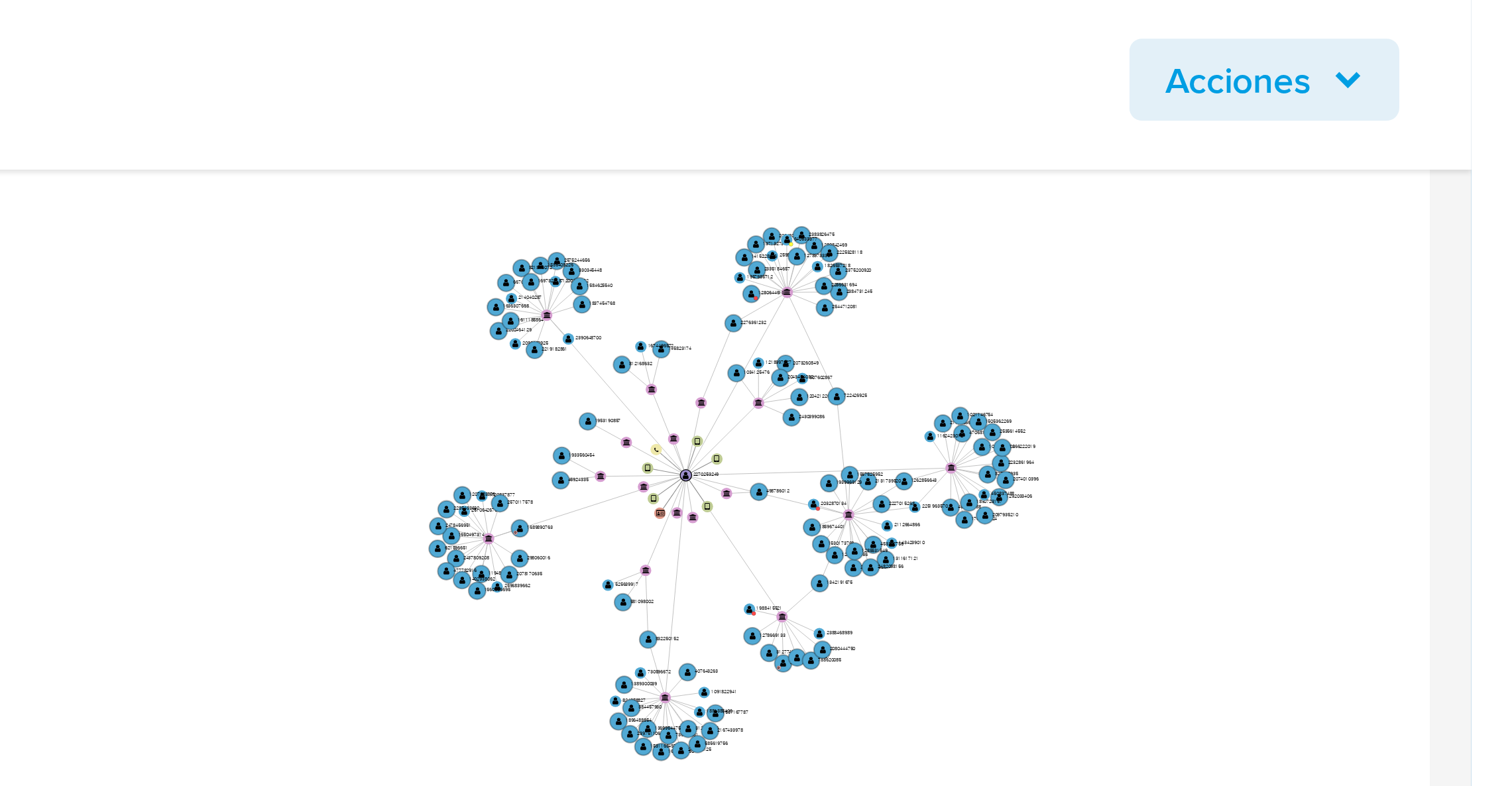
click at [1508, 132] on main "3.161.2 Asignado a aggodoy Asignado el: 12/08/2025 16:41:08 Creado el: 12/08/20…" at bounding box center [756, 558] width 1512 height 1962
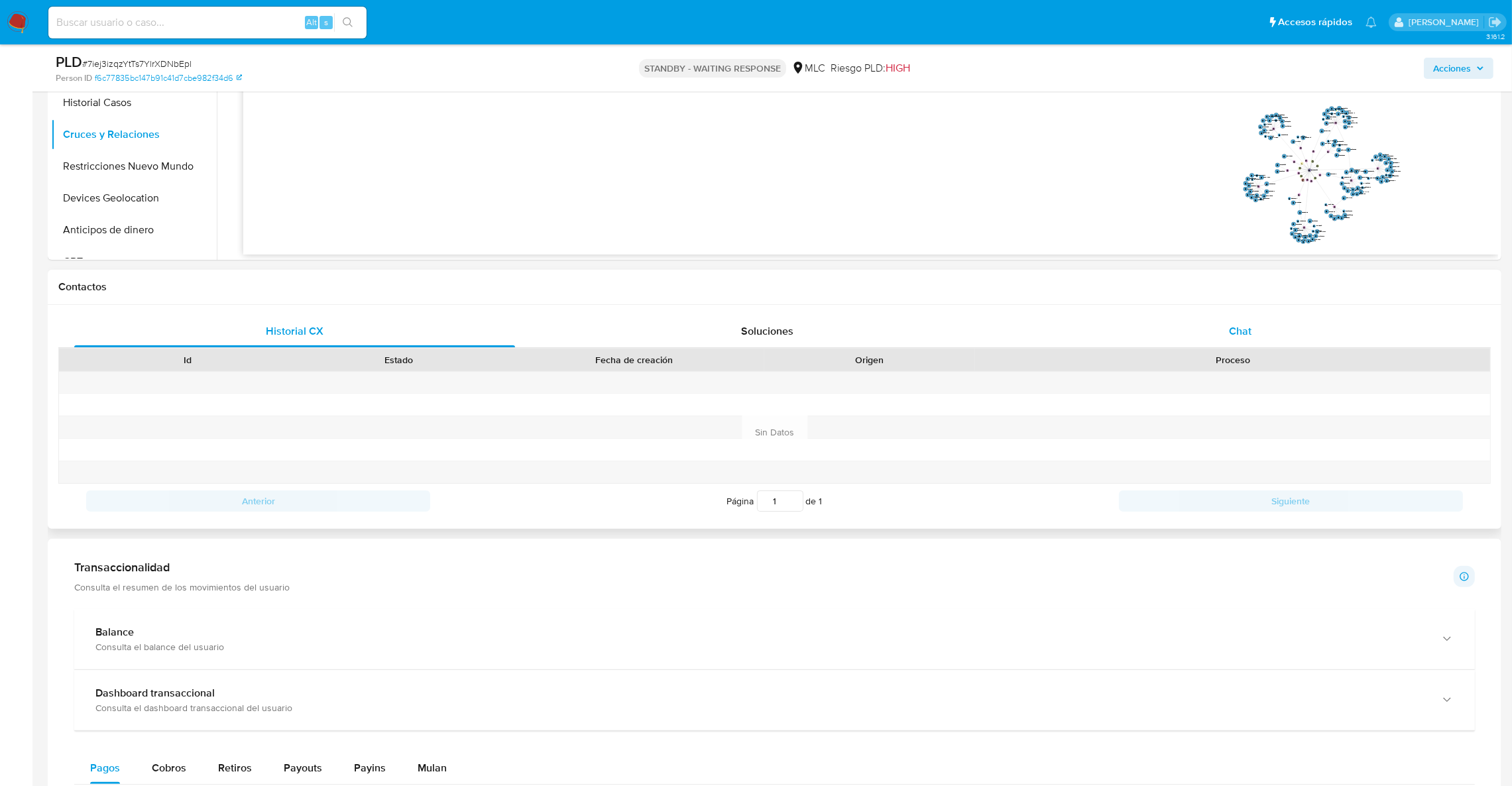
click at [1296, 328] on div "Chat" at bounding box center [1239, 331] width 441 height 31
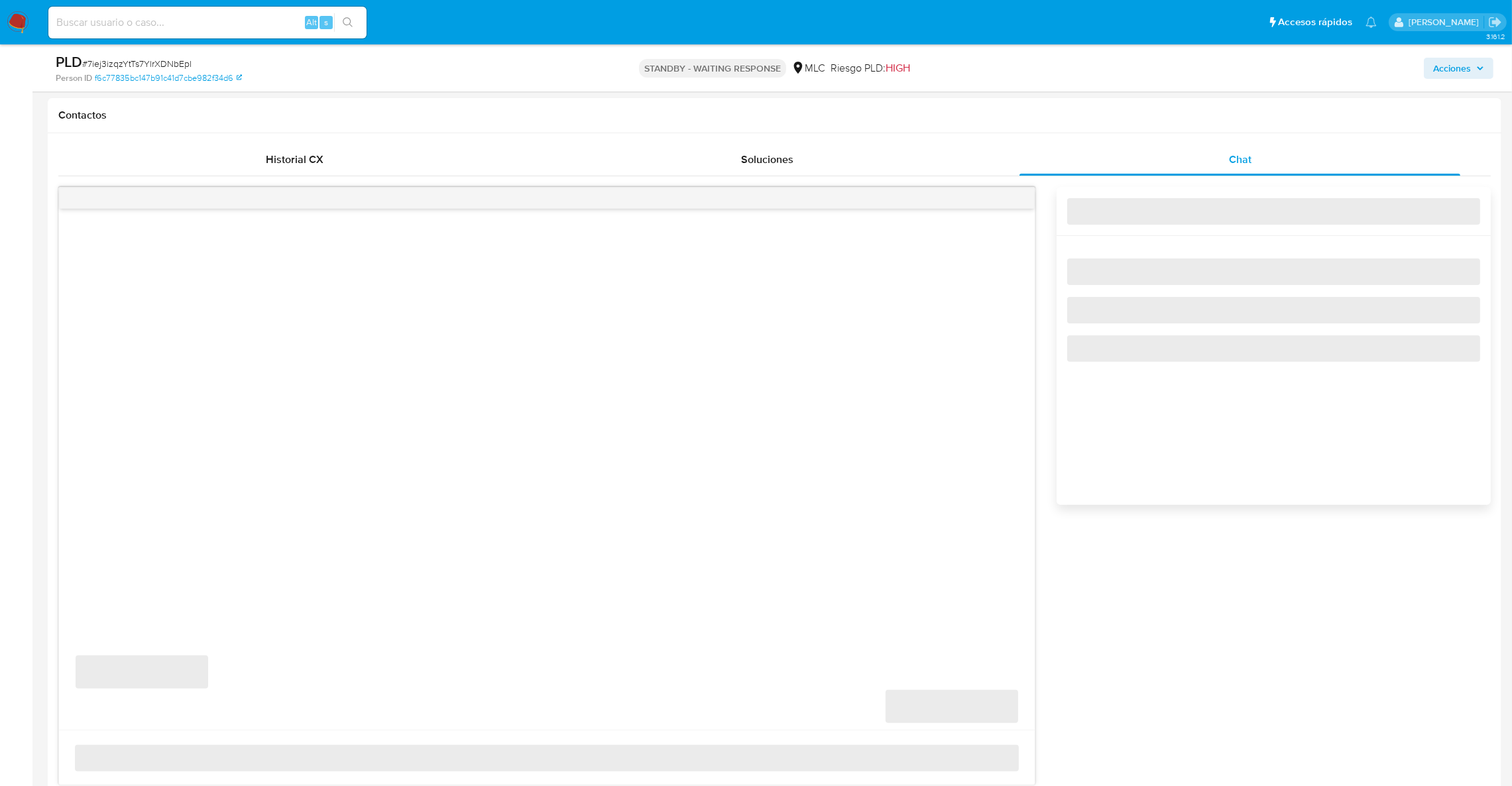
scroll to position [649, 0]
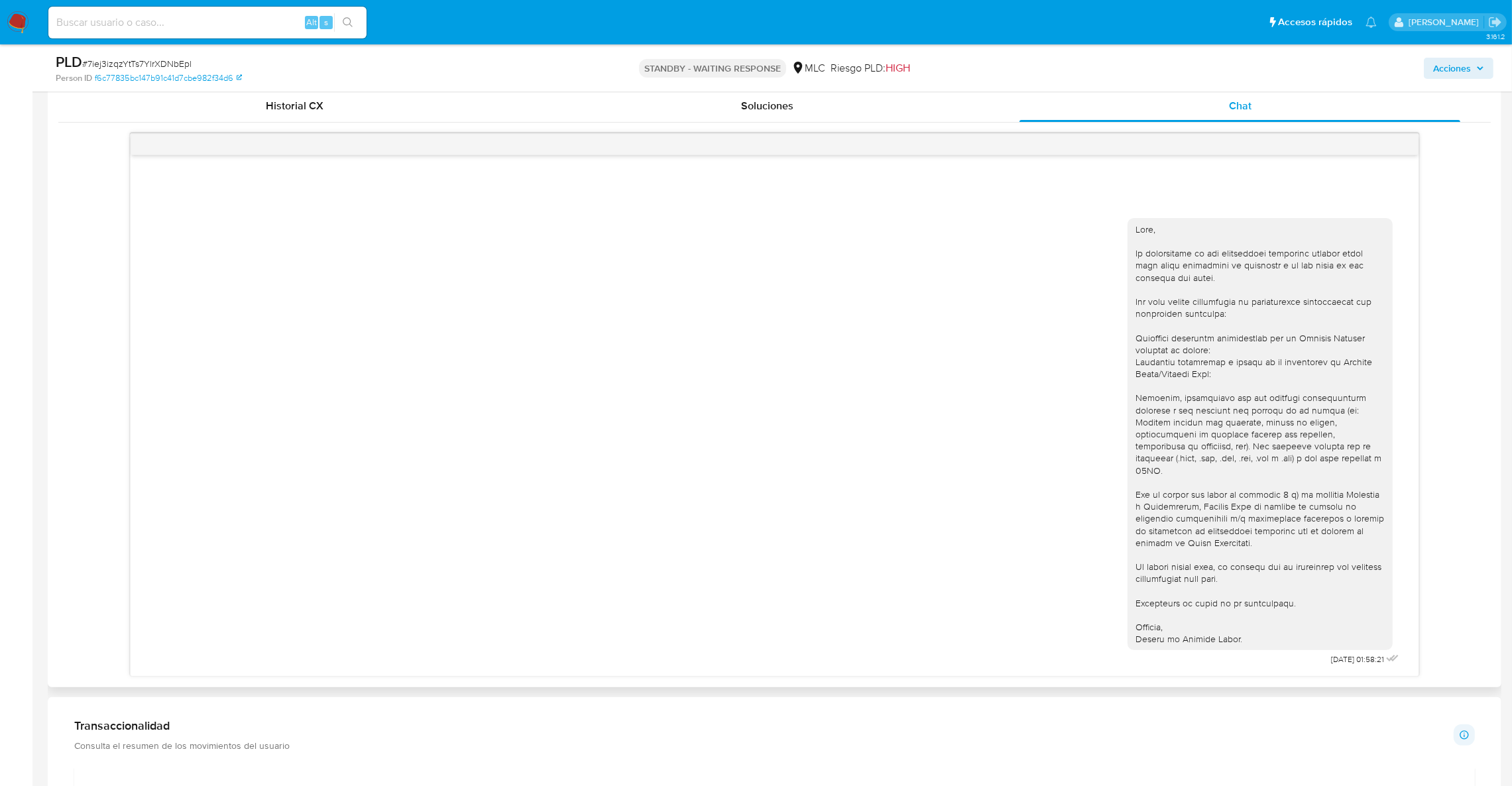
click at [1457, 166] on div "[DATE] 01:58:21" at bounding box center [774, 405] width 1432 height 544
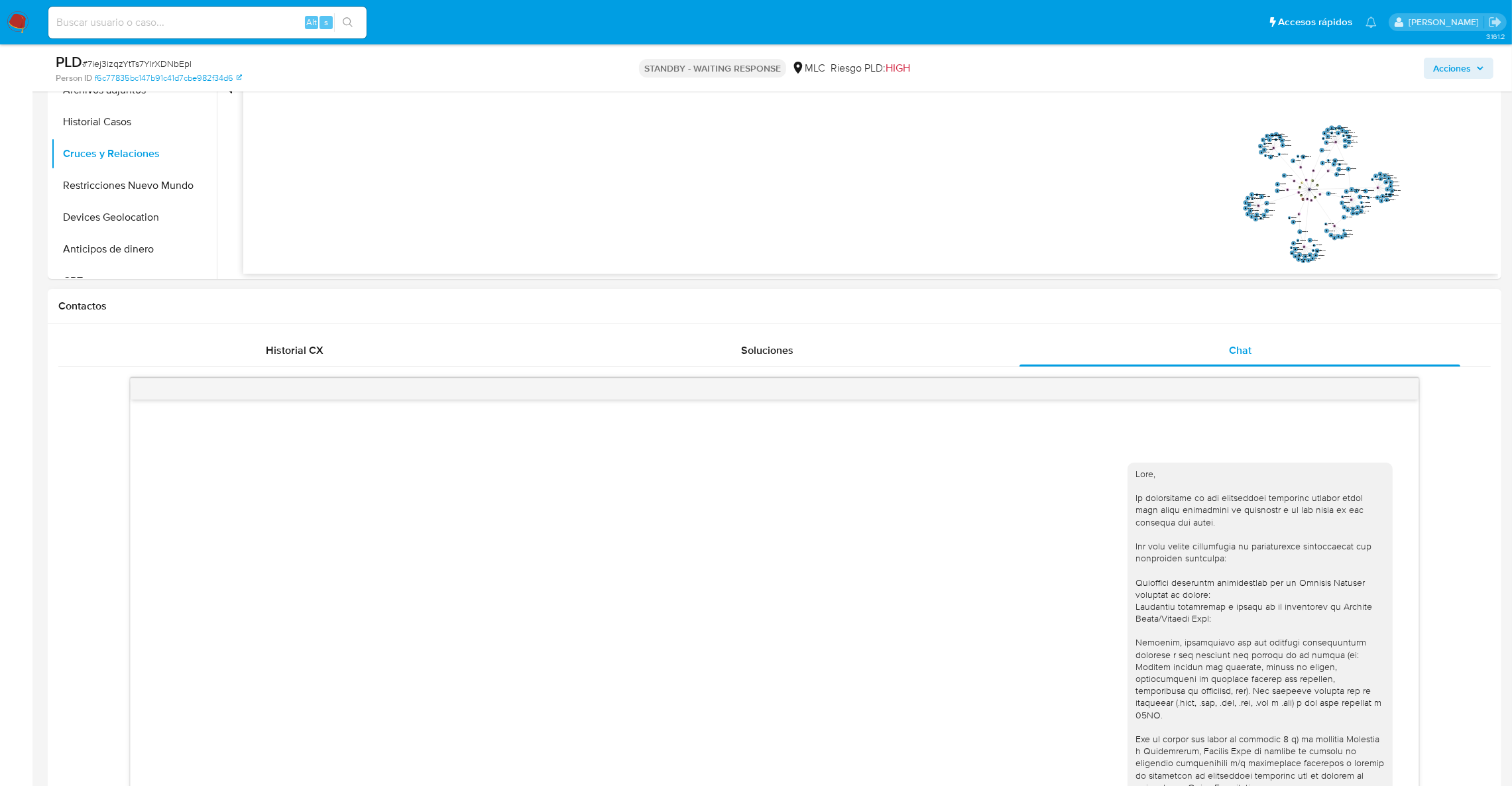
scroll to position [252, 0]
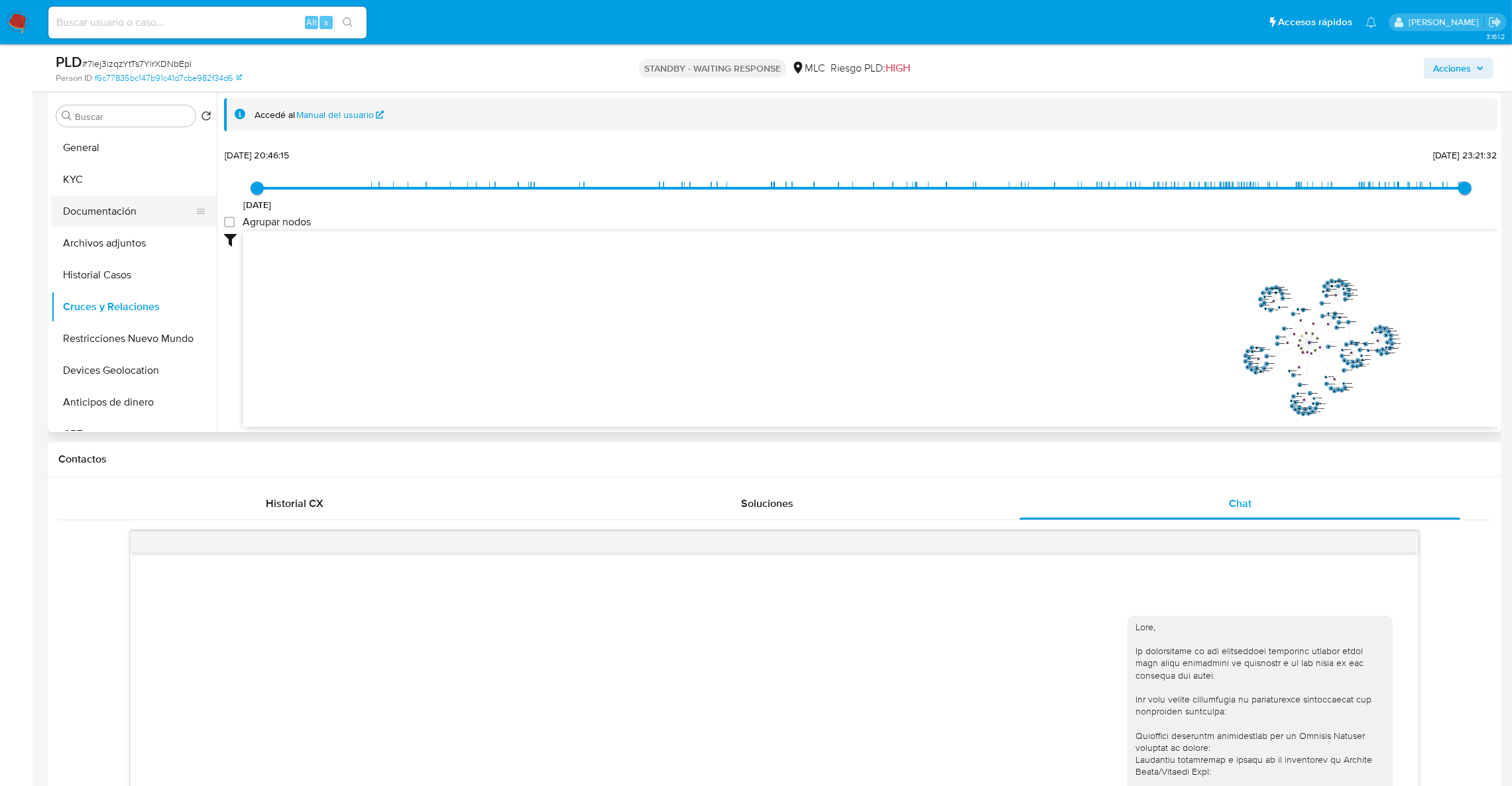
click at [85, 221] on button "Documentación" at bounding box center [129, 211] width 155 height 31
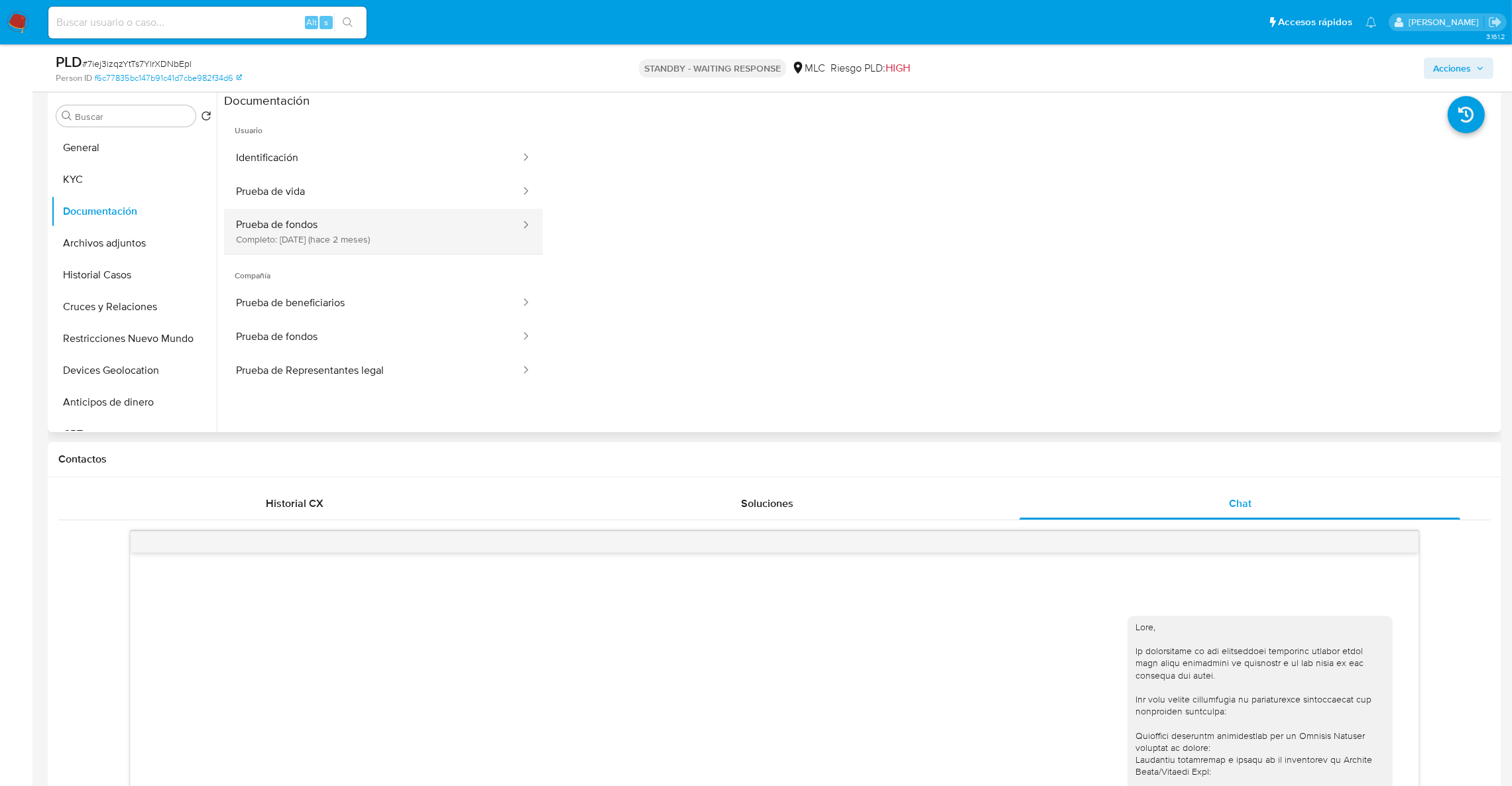
click at [444, 239] on button "Prueba de fondos Completo: 18/08/2025 (hace 2 meses)" at bounding box center [373, 231] width 298 height 45
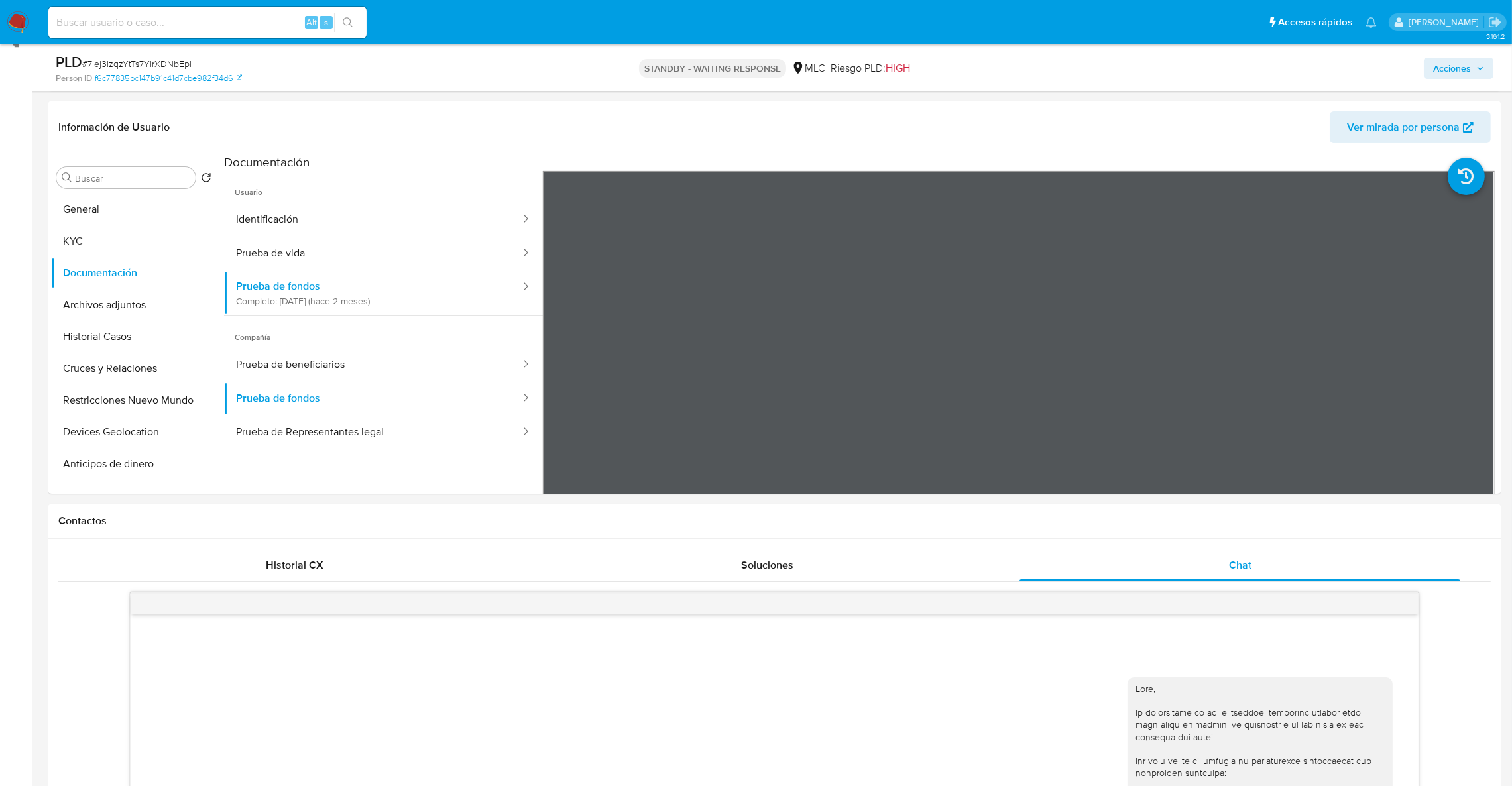
scroll to position [160, 0]
